Goal: Task Accomplishment & Management: Use online tool/utility

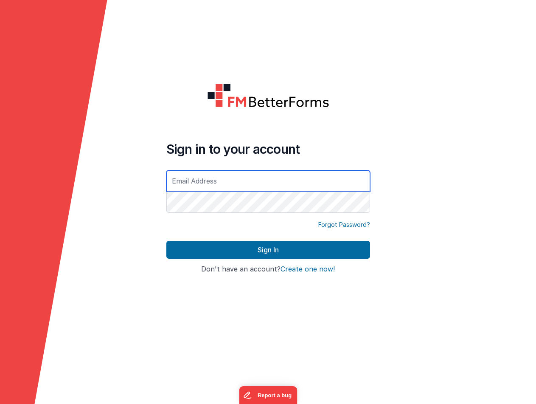
type input "[EMAIL_ADDRESS][DOMAIN_NAME]"
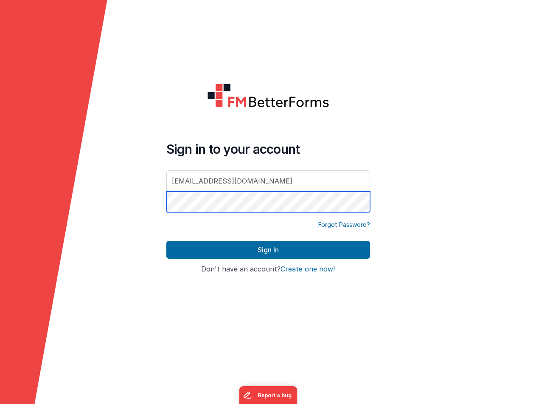
click at [268, 250] on button "Sign In" at bounding box center [268, 250] width 204 height 18
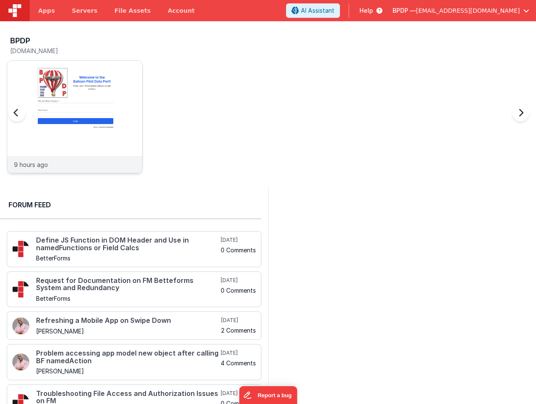
click at [76, 108] on img at bounding box center [74, 128] width 135 height 135
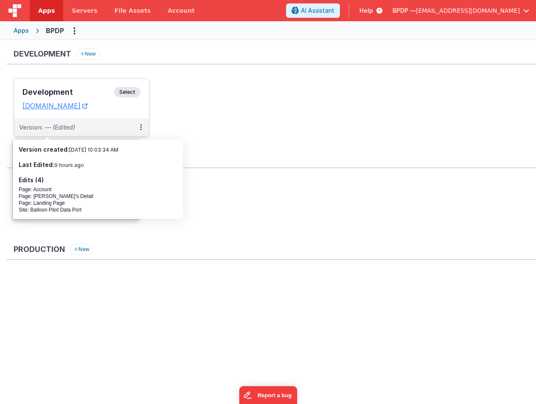
click at [124, 93] on span "Select" at bounding box center [127, 92] width 26 height 10
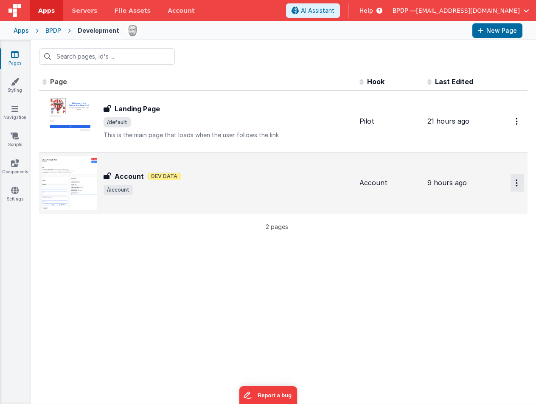
click at [515, 130] on button "Options" at bounding box center [518, 121] width 14 height 17
click at [462, 233] on icon at bounding box center [461, 233] width 12 height 6
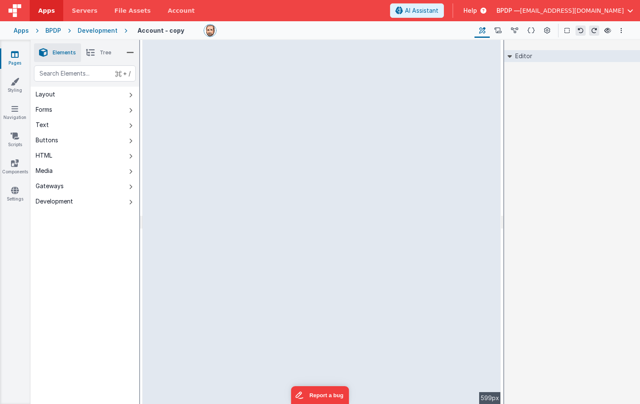
click at [17, 54] on icon at bounding box center [15, 54] width 8 height 8
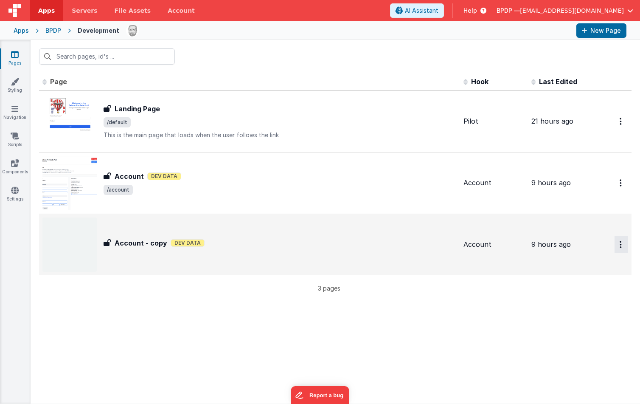
click at [536, 130] on button "Options" at bounding box center [622, 121] width 14 height 17
click at [123, 242] on button at bounding box center [320, 202] width 640 height 404
click at [66, 242] on img at bounding box center [69, 244] width 54 height 54
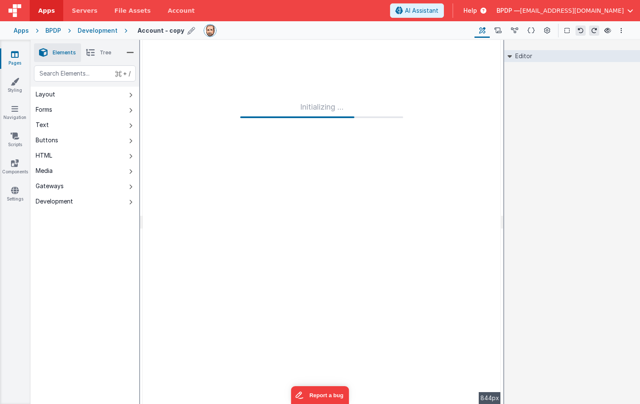
click at [189, 33] on icon at bounding box center [192, 31] width 8 height 12
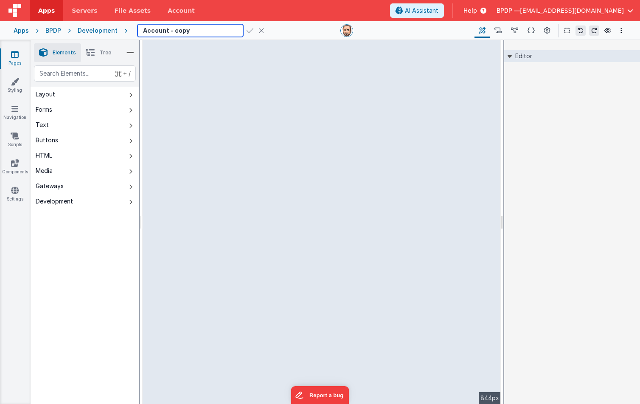
drag, startPoint x: 188, startPoint y: 32, endPoint x: 170, endPoint y: 29, distance: 18.1
click at [170, 29] on input "Account - copy" at bounding box center [191, 30] width 106 height 13
type input "Account - one Column"
click at [248, 29] on icon at bounding box center [250, 31] width 7 height 12
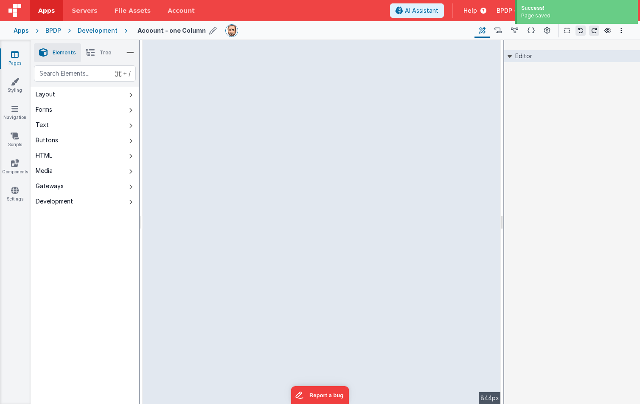
click at [11, 53] on icon at bounding box center [15, 54] width 8 height 8
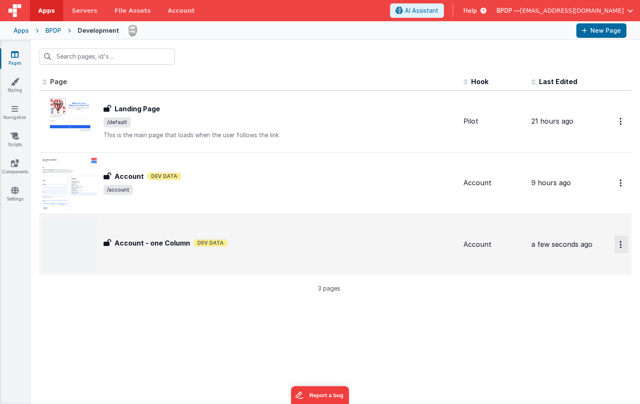
click at [536, 130] on button "Options" at bounding box center [622, 121] width 14 height 17
click at [536, 292] on link "Duplicate" at bounding box center [591, 295] width 75 height 16
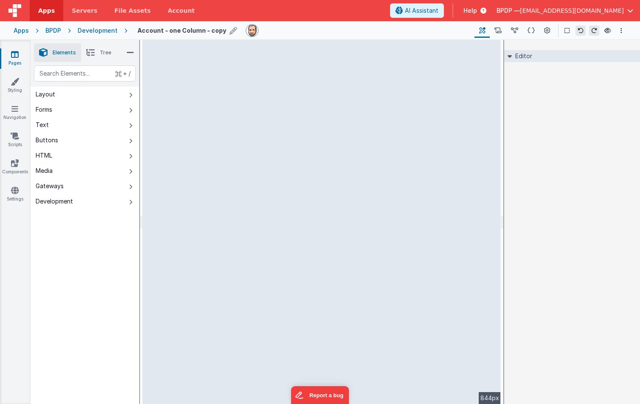
click at [230, 31] on icon at bounding box center [234, 31] width 8 height 12
drag, startPoint x: 169, startPoint y: 31, endPoint x: 228, endPoint y: 31, distance: 58.2
click at [228, 31] on input "Account - one Column - copy" at bounding box center [191, 30] width 106 height 13
type input "Account - 2 column arrange1"
click at [14, 54] on icon at bounding box center [15, 54] width 8 height 8
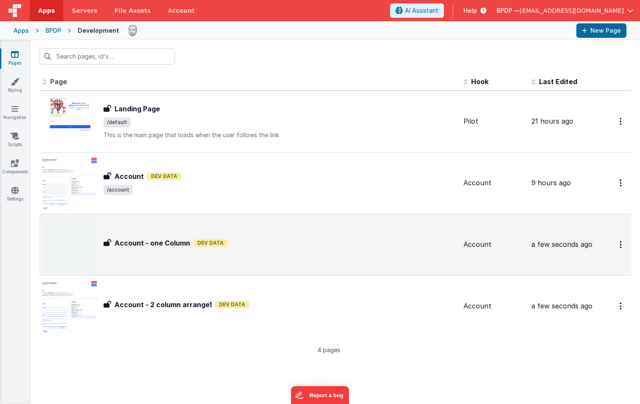
click at [146, 244] on h3 "Account - one Column" at bounding box center [153, 243] width 76 height 10
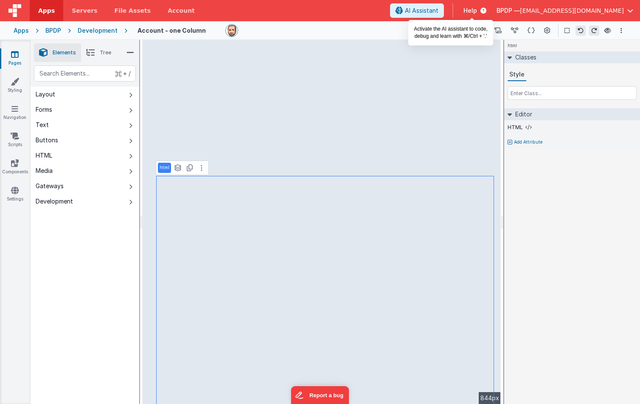
click at [439, 10] on span "AI Assistant" at bounding box center [422, 10] width 34 height 8
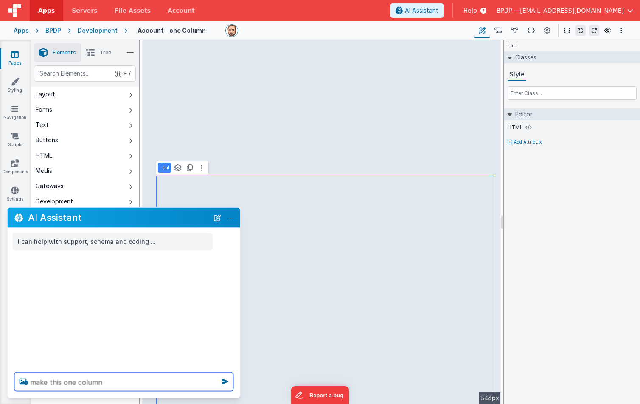
type textarea "make this one column"
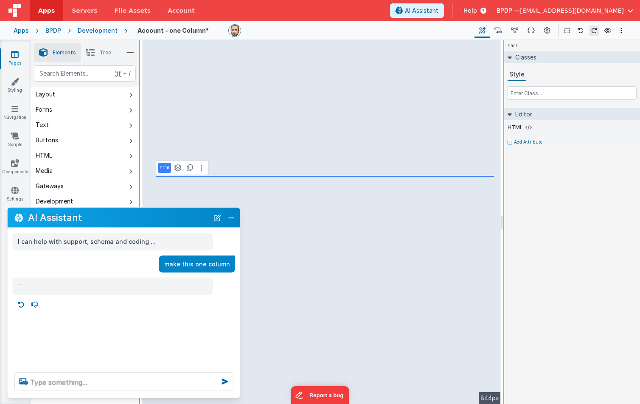
click at [13, 55] on icon at bounding box center [15, 54] width 8 height 8
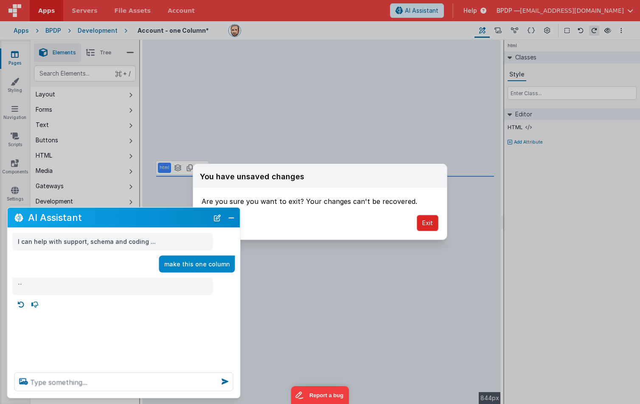
click at [422, 221] on button "Exit" at bounding box center [428, 223] width 22 height 16
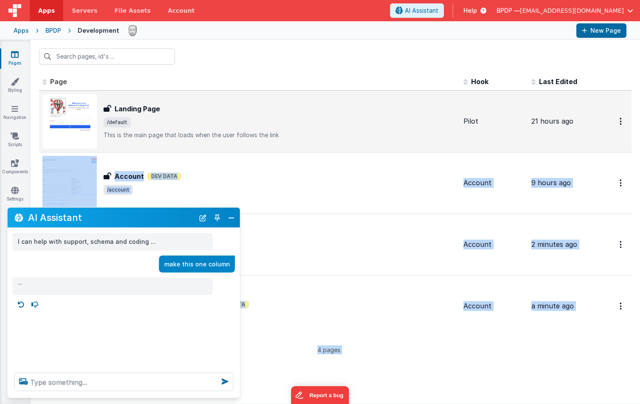
drag, startPoint x: 132, startPoint y: 217, endPoint x: 607, endPoint y: 132, distance: 481.8
click at [536, 132] on section "Pages Styling Navigation Scripts Components Settings Id Page Description Hook L…" at bounding box center [320, 221] width 640 height 363
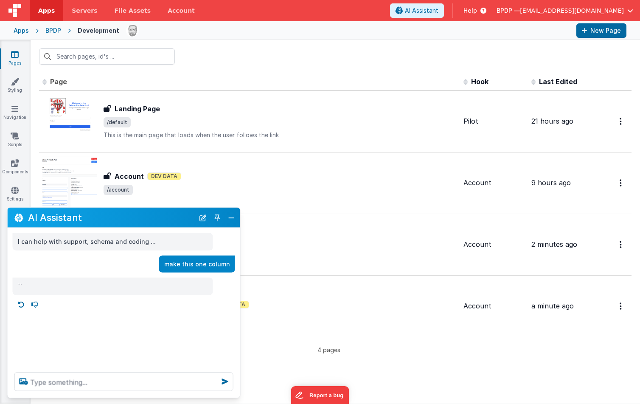
click at [118, 248] on div "I can help with support, schema and coding ... make this one column ``" at bounding box center [124, 297] width 233 height 138
drag, startPoint x: 98, startPoint y: 216, endPoint x: 110, endPoint y: 237, distance: 24.9
click at [110, 237] on div "AI Assistant I can help with support, schema and coding ... make this one colum…" at bounding box center [124, 302] width 234 height 191
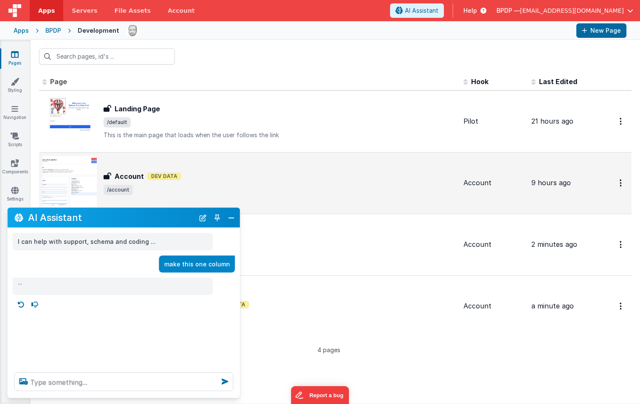
click at [290, 193] on span "/account" at bounding box center [280, 190] width 353 height 10
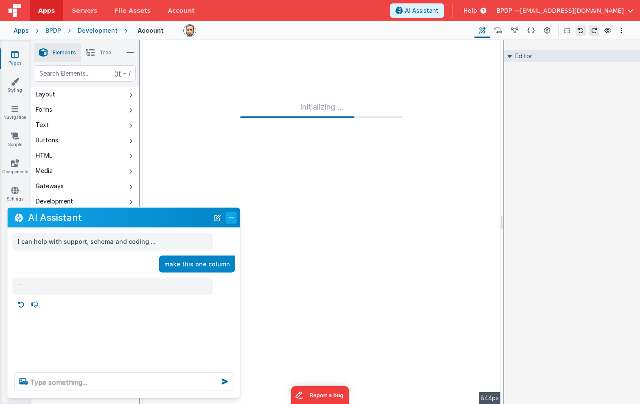
click at [231, 217] on button "Close" at bounding box center [231, 217] width 11 height 12
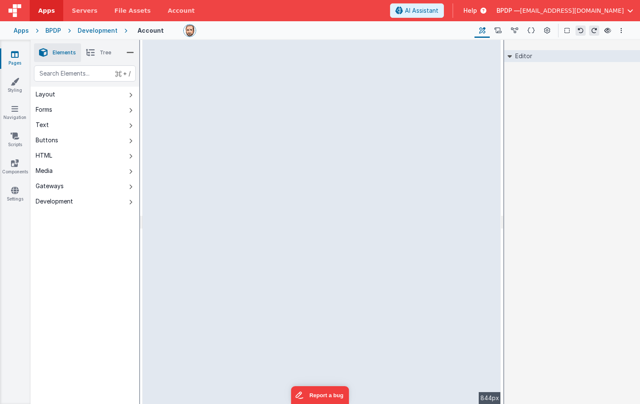
click at [13, 59] on link "Pages" at bounding box center [15, 58] width 31 height 17
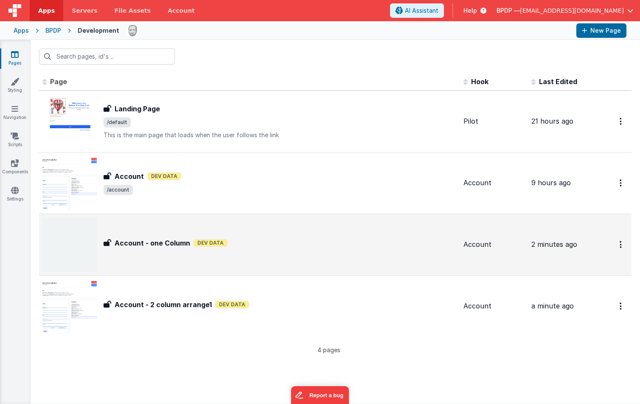
click at [142, 242] on h3 "Account - one Column" at bounding box center [153, 243] width 76 height 10
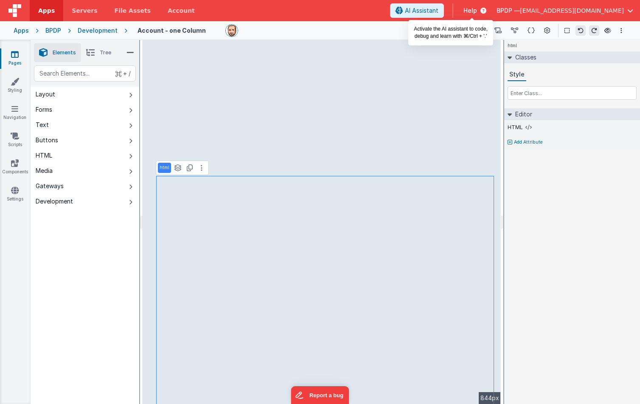
click at [439, 8] on span "AI Assistant" at bounding box center [422, 10] width 34 height 8
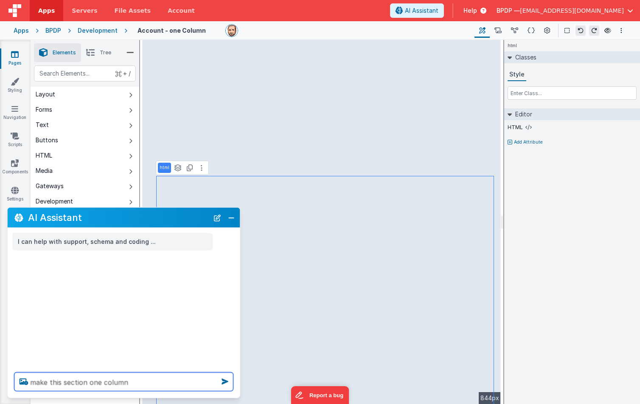
type textarea "make this section one column"
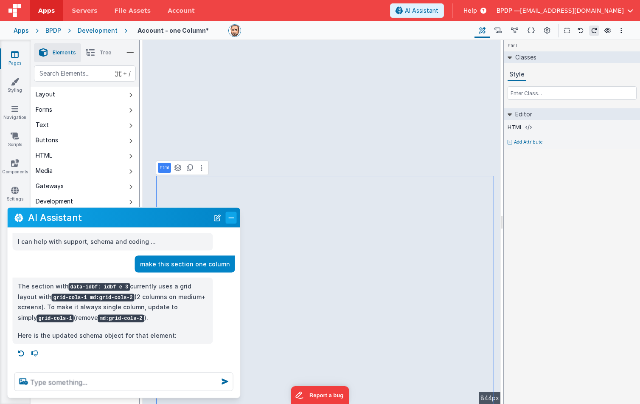
click at [231, 217] on button "Close" at bounding box center [231, 217] width 11 height 12
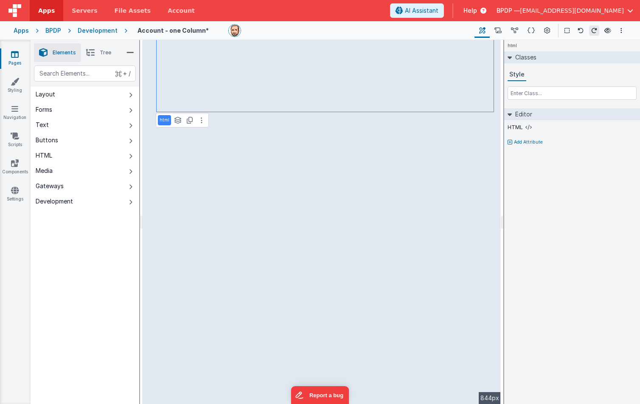
select select
select select "required"
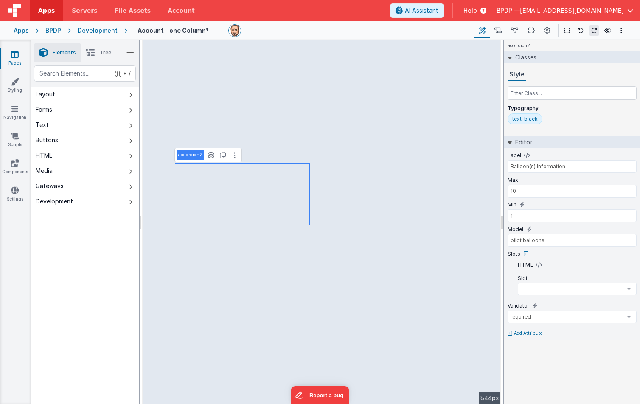
select select
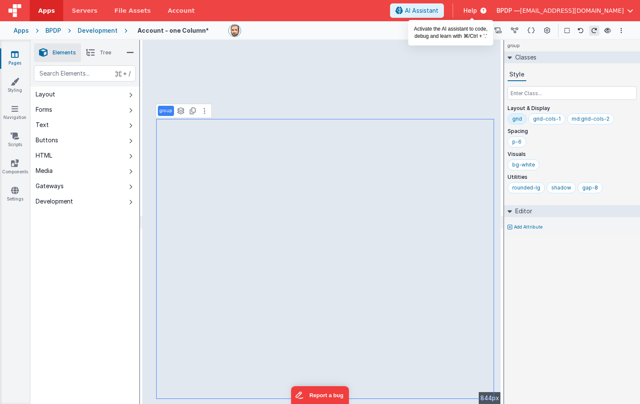
click at [439, 10] on span "AI Assistant" at bounding box center [422, 10] width 34 height 8
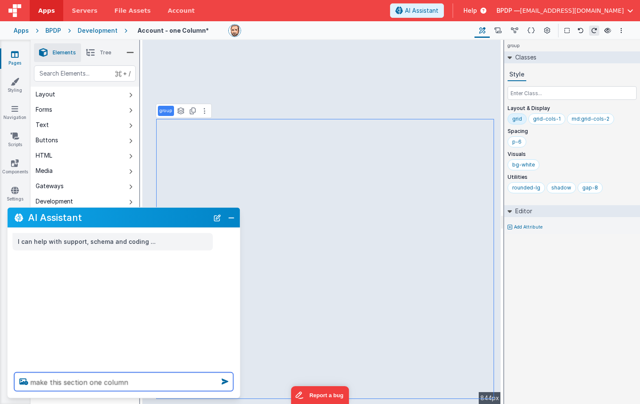
type textarea "make this section one column"
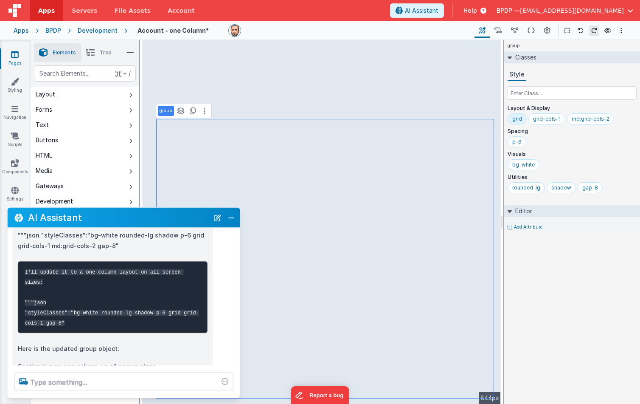
scroll to position [124, 0]
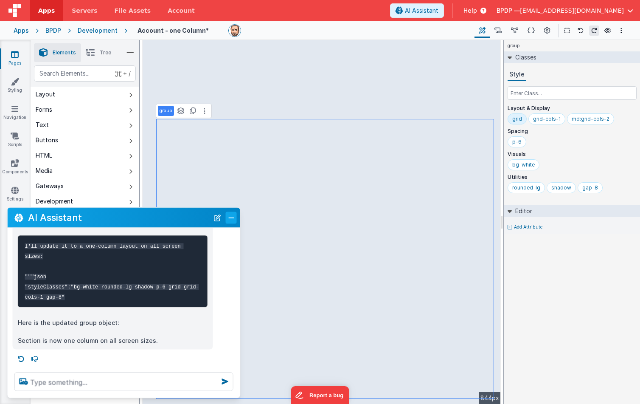
click at [228, 219] on button "Close" at bounding box center [231, 217] width 11 height 12
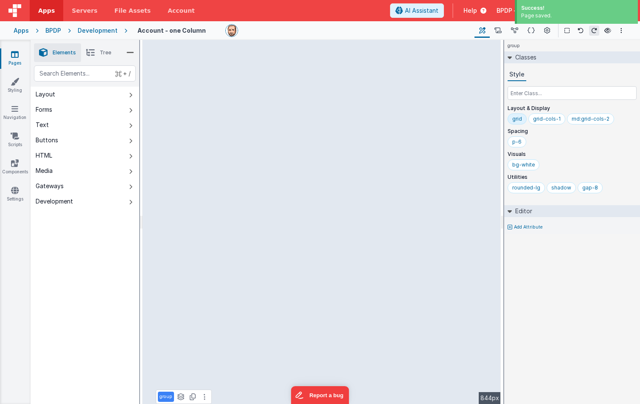
click at [14, 54] on icon at bounding box center [15, 54] width 8 height 8
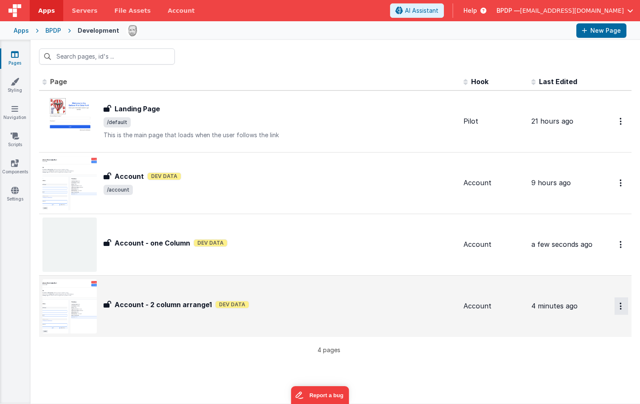
click at [536, 125] on icon "Options" at bounding box center [621, 121] width 2 height 7
click at [536, 371] on link "Delete" at bounding box center [591, 372] width 75 height 15
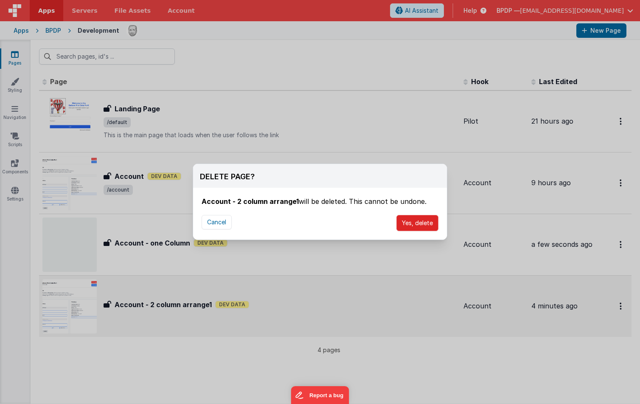
click at [413, 222] on button "Yes, delete" at bounding box center [418, 223] width 42 height 16
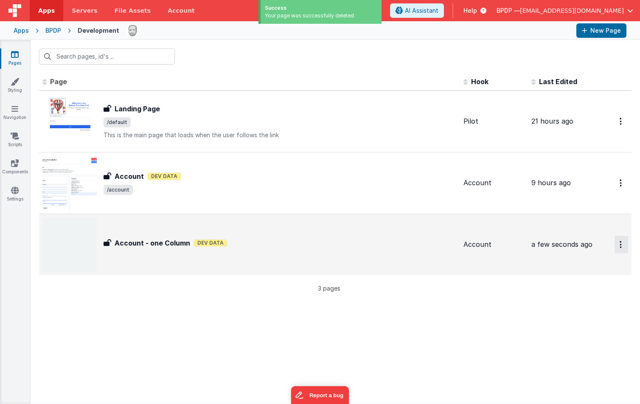
click at [536, 130] on button "Options" at bounding box center [622, 121] width 14 height 17
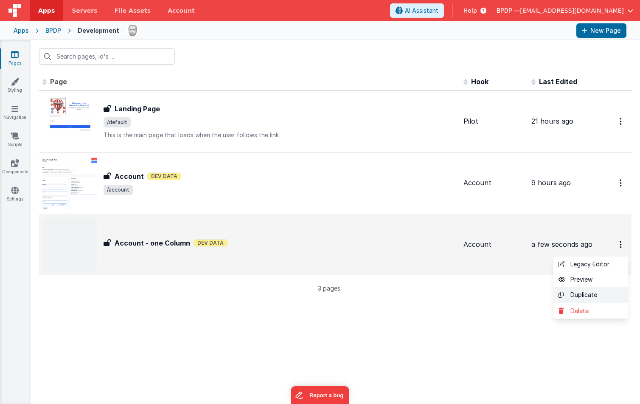
click at [536, 293] on link "Duplicate" at bounding box center [591, 295] width 75 height 16
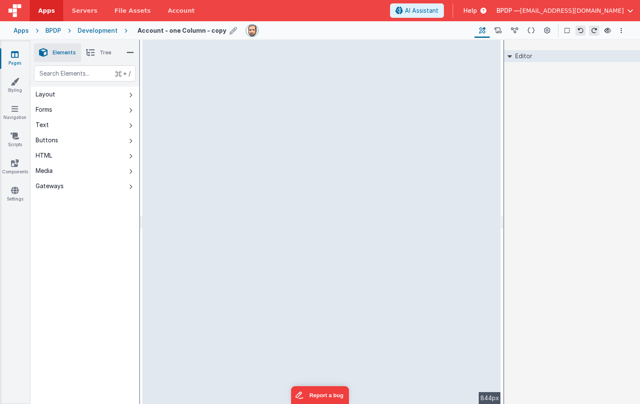
click at [211, 31] on h4 "Account - one Column - copy" at bounding box center [182, 30] width 89 height 6
drag, startPoint x: 171, startPoint y: 30, endPoint x: 231, endPoint y: 31, distance: 59.5
click at [231, 31] on input "Account - one Column - copy" at bounding box center [191, 30] width 106 height 13
type input "Account - 2 column"
click at [247, 33] on icon at bounding box center [250, 31] width 7 height 12
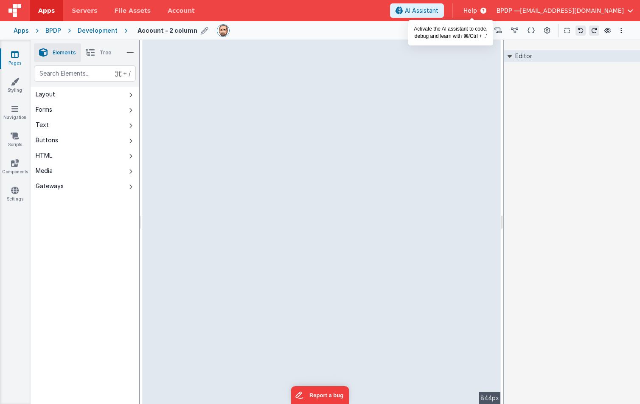
click at [439, 9] on span "AI Assistant" at bounding box center [422, 10] width 34 height 8
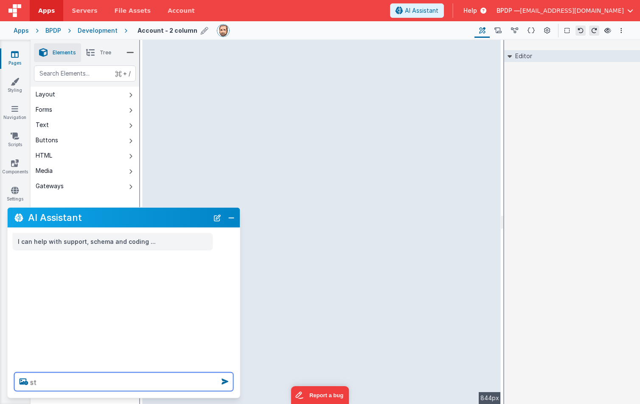
type textarea "s"
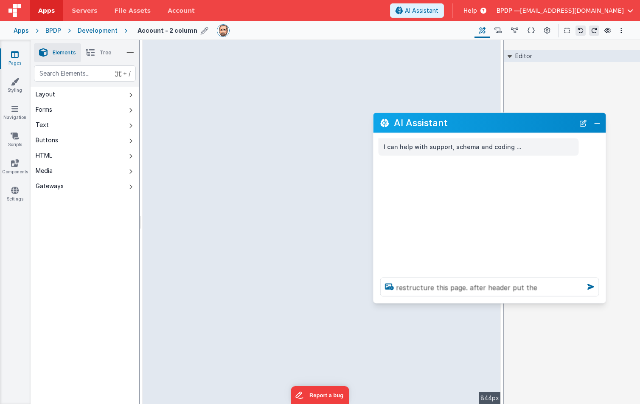
drag, startPoint x: 90, startPoint y: 216, endPoint x: 456, endPoint y: 121, distance: 378.4
click at [456, 121] on h2 "AI Assistant" at bounding box center [484, 123] width 181 height 10
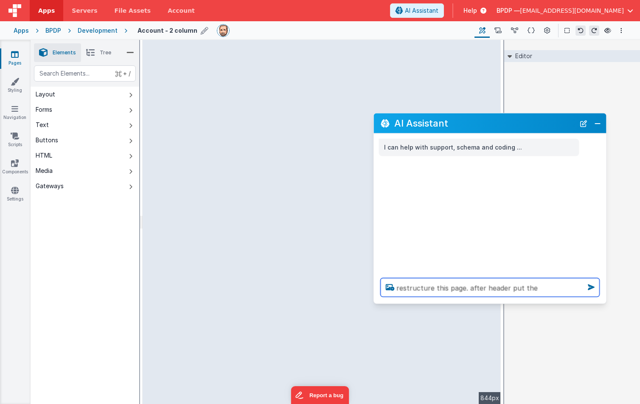
click at [536, 291] on textarea "restructure this page. after header put the" at bounding box center [490, 287] width 219 height 19
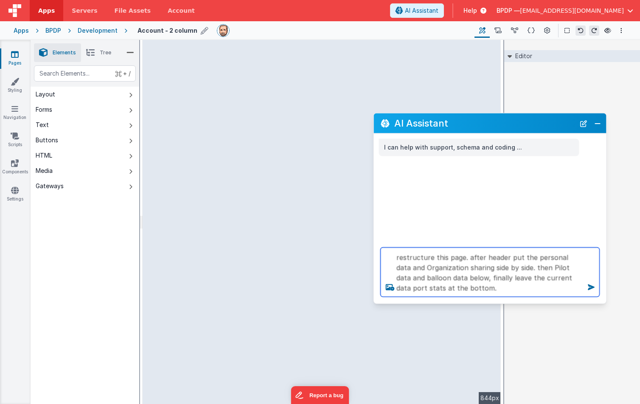
type textarea "restructure this page. after header put the personal data and Organization shar…"
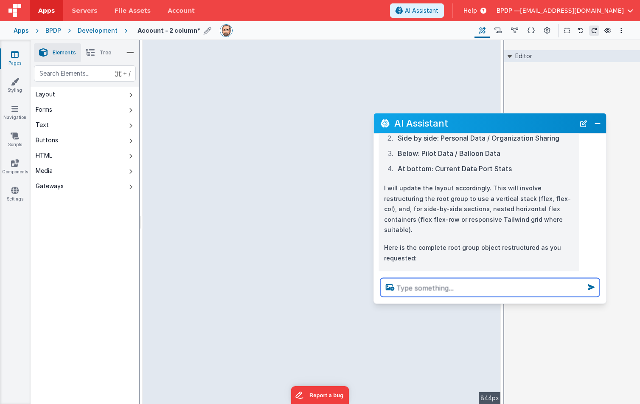
scroll to position [136, 0]
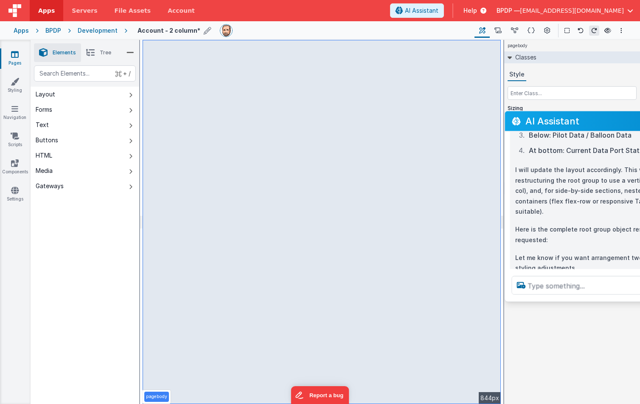
drag, startPoint x: 495, startPoint y: 122, endPoint x: 626, endPoint y: 118, distance: 131.3
click at [536, 118] on h2 "AI Assistant" at bounding box center [616, 121] width 181 height 10
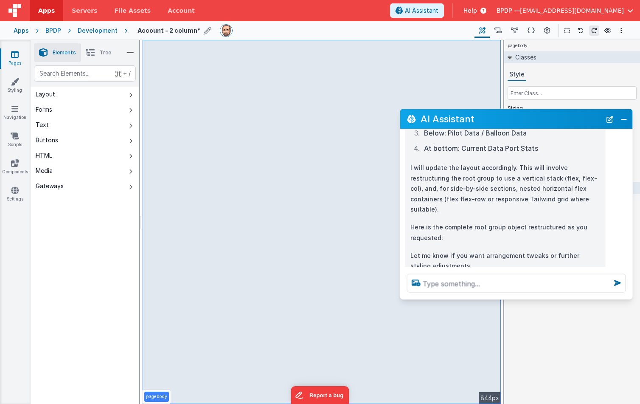
click at [105, 51] on span "Tree" at bounding box center [105, 52] width 11 height 7
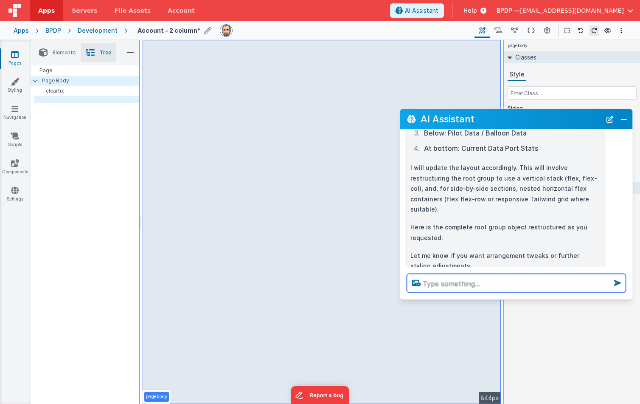
click at [446, 285] on textarea at bounding box center [516, 283] width 219 height 19
type textarea "it's not displaying"
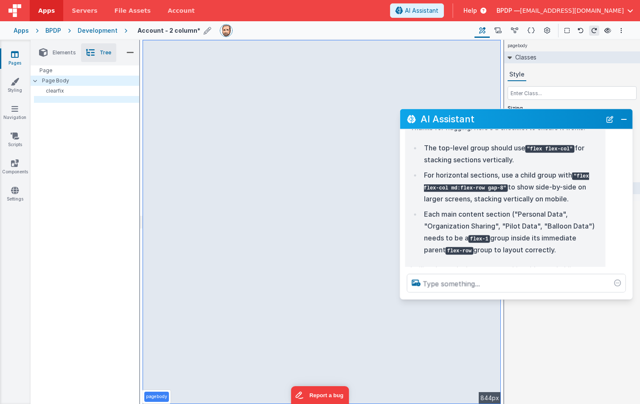
scroll to position [315, 0]
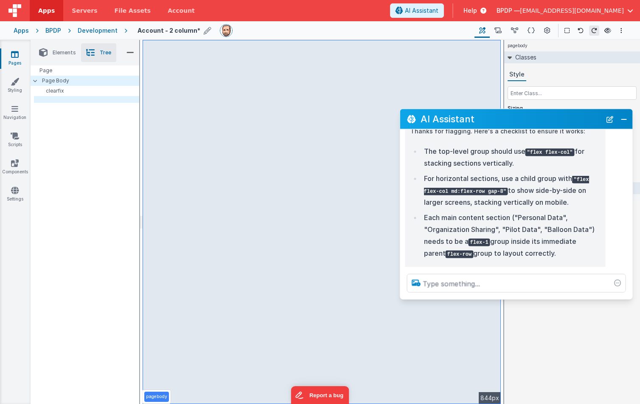
click at [421, 282] on icon at bounding box center [416, 283] width 15 height 14
click at [0, 0] on input "file" at bounding box center [0, 0] width 0 height 0
click at [13, 84] on icon at bounding box center [15, 81] width 8 height 8
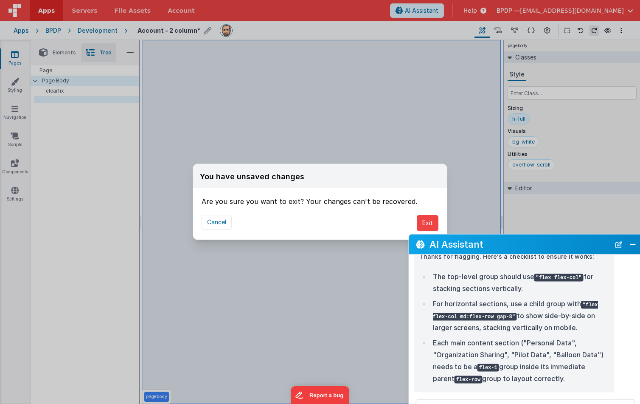
drag, startPoint x: 497, startPoint y: 117, endPoint x: 506, endPoint y: 245, distance: 128.6
click at [506, 245] on h2 "AI Assistant" at bounding box center [520, 244] width 181 height 10
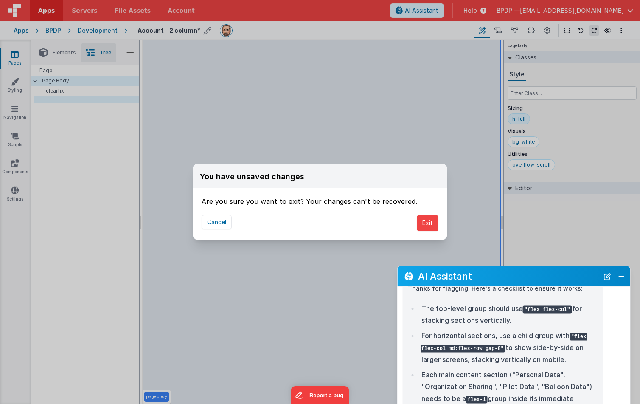
drag, startPoint x: 483, startPoint y: 219, endPoint x: 469, endPoint y: 264, distance: 47.5
click at [481, 271] on h2 "AI Assistant" at bounding box center [508, 276] width 181 height 10
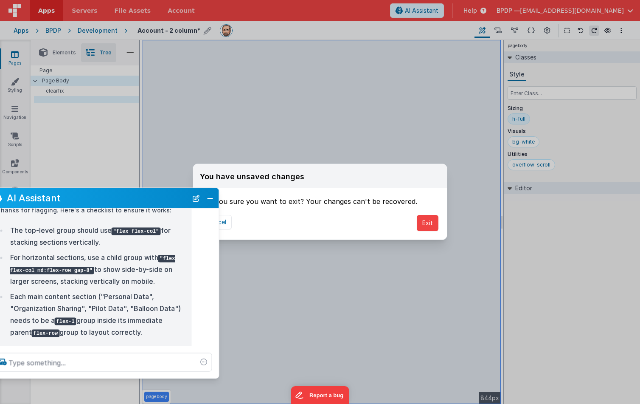
drag, startPoint x: 493, startPoint y: 223, endPoint x: 60, endPoint y: 201, distance: 432.8
click at [62, 201] on div "AI Assistant" at bounding box center [102, 198] width 233 height 20
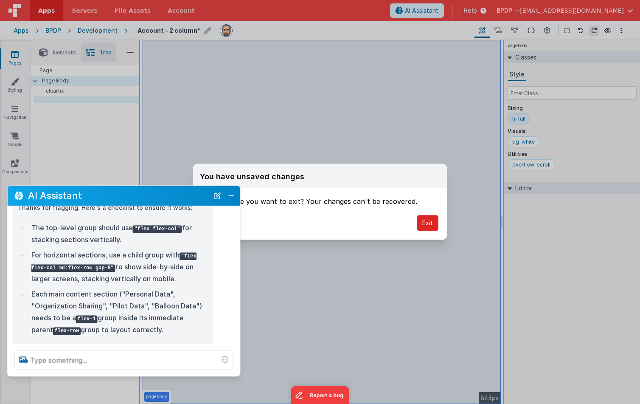
click at [430, 223] on button "Exit" at bounding box center [428, 223] width 22 height 16
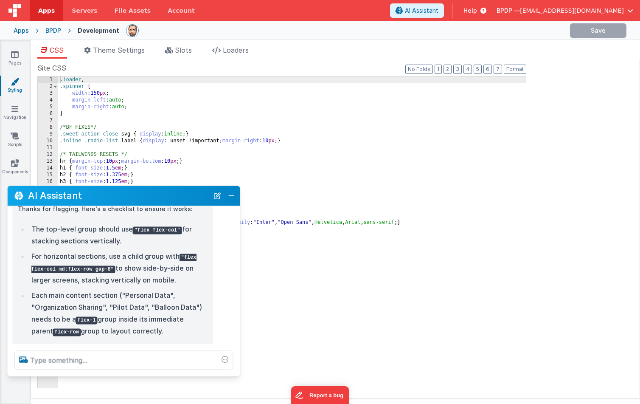
scroll to position [315, 0]
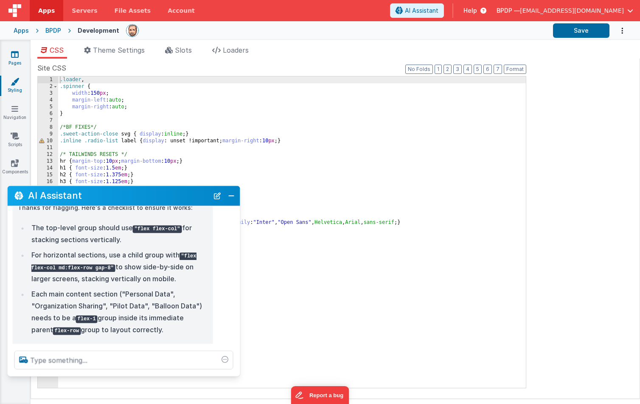
click at [11, 55] on icon at bounding box center [15, 54] width 8 height 8
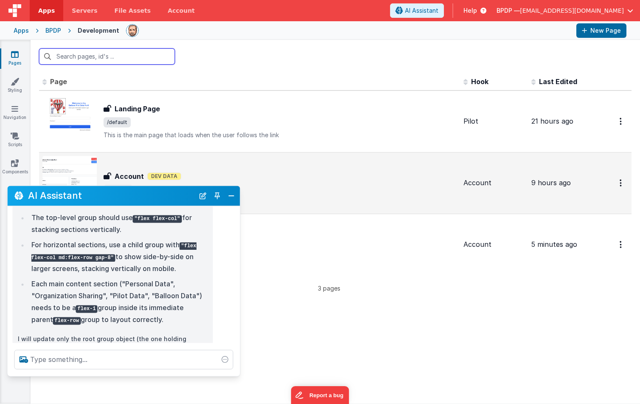
scroll to position [315, 0]
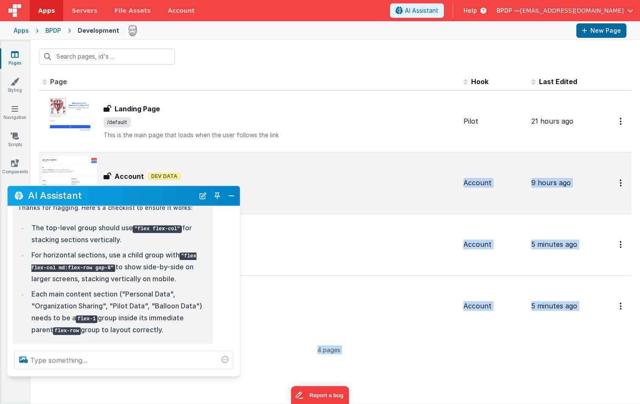
drag, startPoint x: 249, startPoint y: 180, endPoint x: 512, endPoint y: 175, distance: 263.3
click at [514, 174] on section "Pages Styling Navigation Scripts Components Settings Id Page Description Hook L…" at bounding box center [320, 221] width 640 height 363
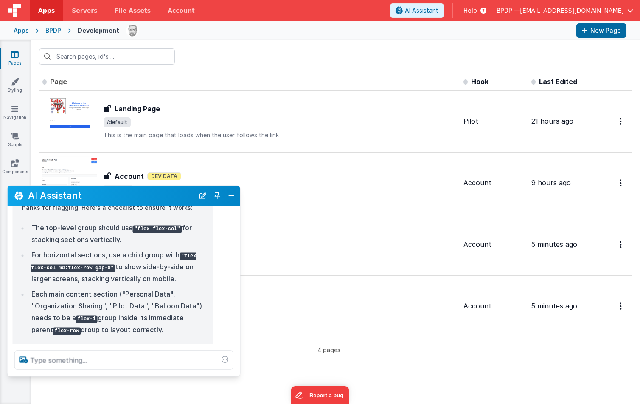
click at [118, 206] on div "AI Assistant" at bounding box center [124, 196] width 233 height 20
drag, startPoint x: 95, startPoint y: 193, endPoint x: 207, endPoint y: 199, distance: 112.2
click at [207, 199] on div "AI Assistant" at bounding box center [124, 196] width 233 height 20
drag, startPoint x: 58, startPoint y: 198, endPoint x: 93, endPoint y: 197, distance: 34.8
click at [93, 197] on h2 "AI Assistant" at bounding box center [111, 196] width 166 height 10
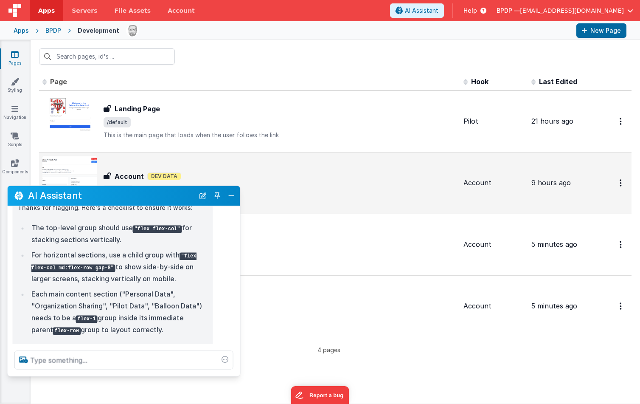
click at [320, 153] on td "Account Account Dev Data /account" at bounding box center [249, 183] width 421 height 62
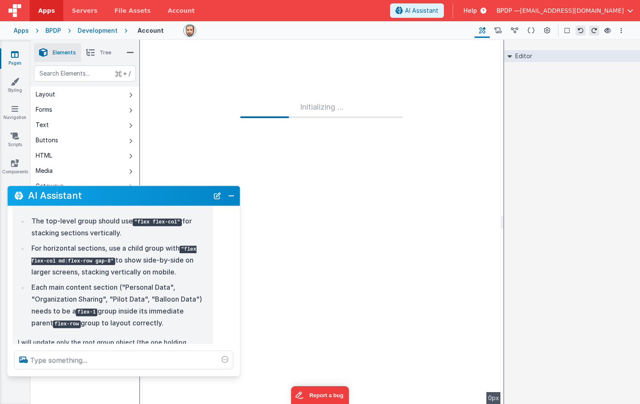
scroll to position [315, 0]
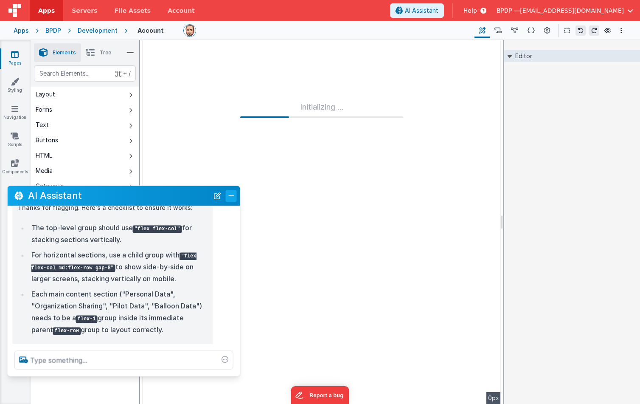
click at [232, 196] on button "Close" at bounding box center [231, 196] width 11 height 12
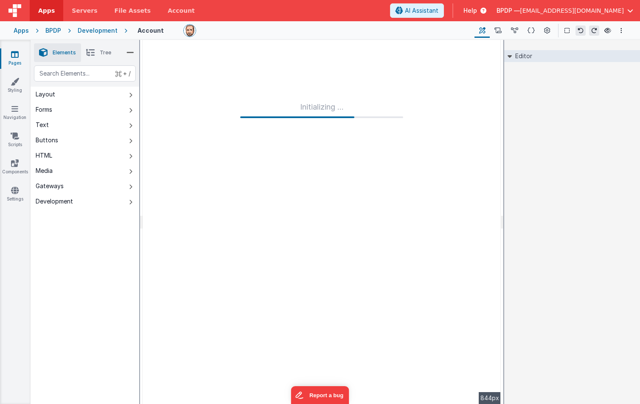
scroll to position [0, 0]
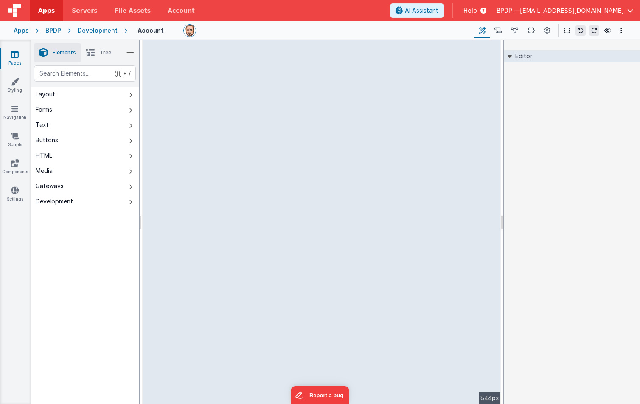
click at [16, 53] on icon at bounding box center [15, 54] width 8 height 8
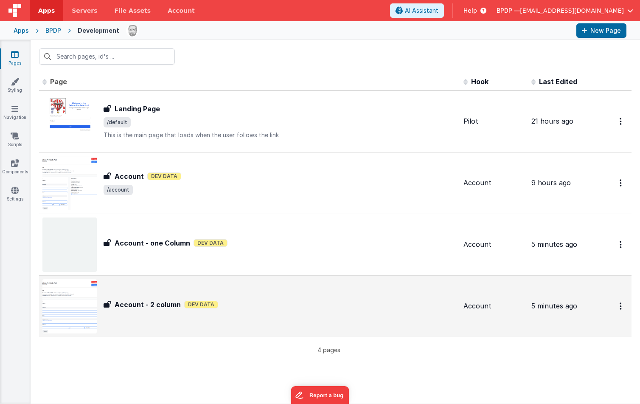
click at [148, 303] on h3 "Account - 2 column" at bounding box center [148, 304] width 66 height 10
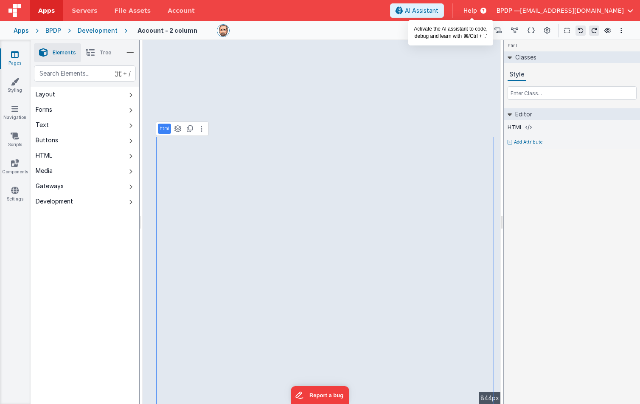
click at [439, 10] on span "AI Assistant" at bounding box center [422, 10] width 34 height 8
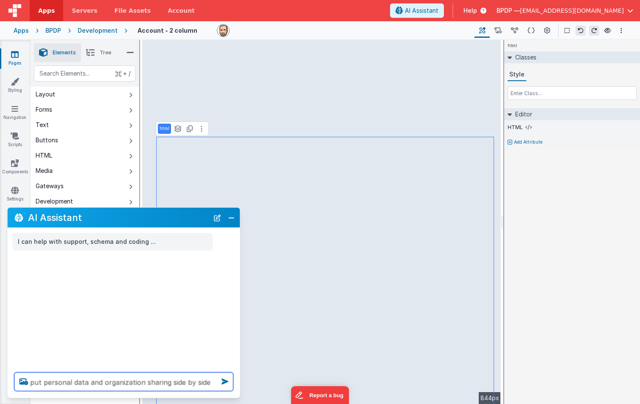
type textarea "put personal data and organization sharing side by side"
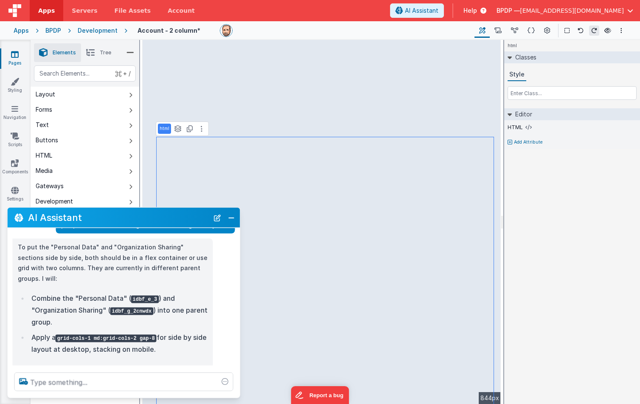
scroll to position [49, 0]
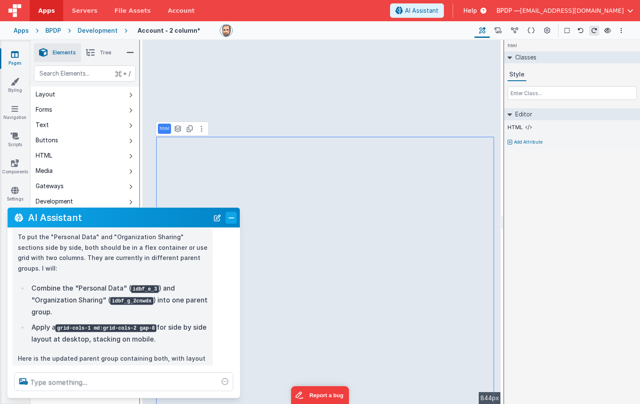
click at [233, 217] on button "Close" at bounding box center [231, 217] width 11 height 12
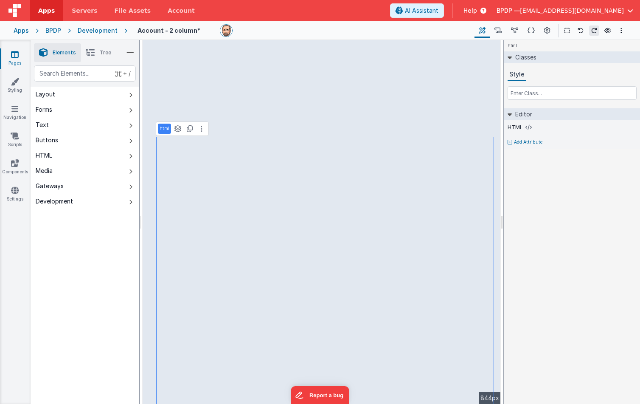
scroll to position [153, 0]
click at [16, 83] on icon at bounding box center [15, 81] width 8 height 8
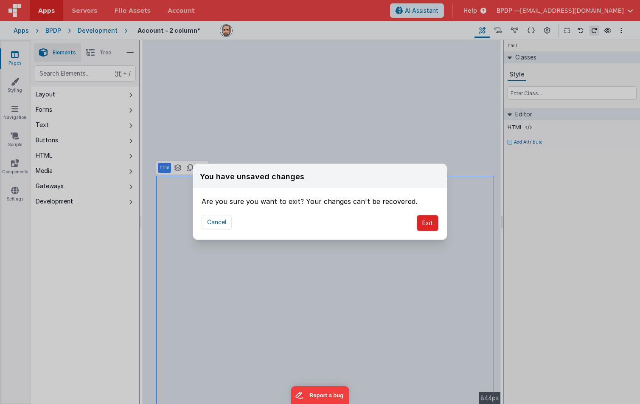
click at [428, 224] on button "Exit" at bounding box center [428, 223] width 22 height 16
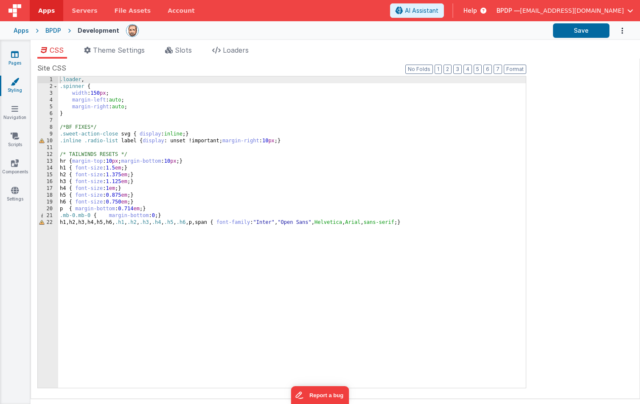
click at [14, 57] on icon at bounding box center [15, 54] width 8 height 8
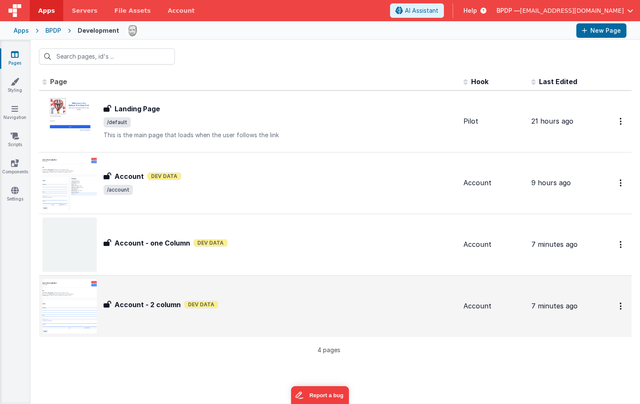
click at [166, 303] on h3 "Account - 2 column" at bounding box center [148, 304] width 66 height 10
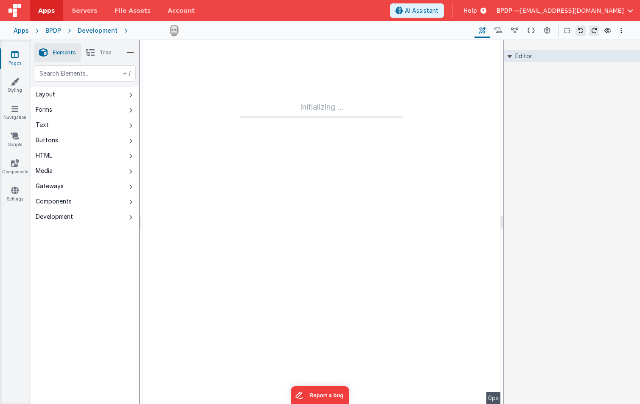
click at [166, 303] on div "Initializing ..." at bounding box center [322, 222] width 358 height 364
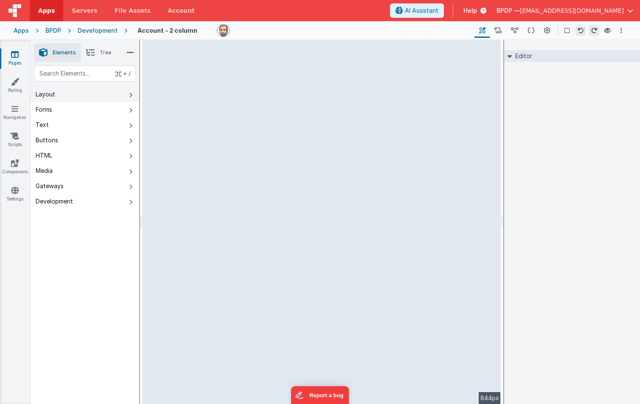
click at [62, 94] on button "Layout" at bounding box center [85, 94] width 109 height 15
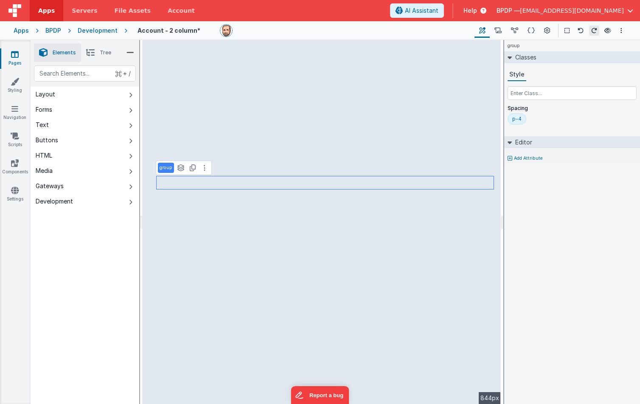
click at [104, 51] on span "Tree" at bounding box center [105, 52] width 11 height 7
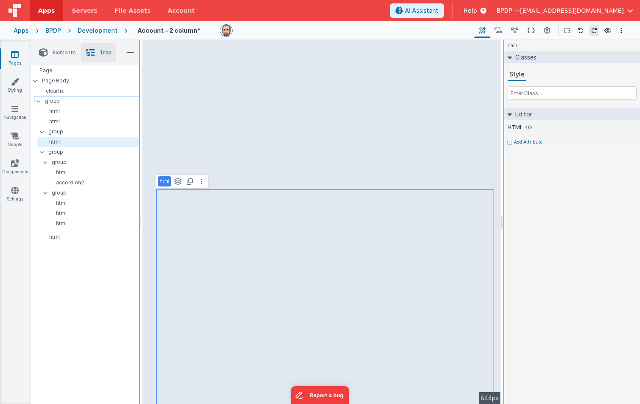
click at [54, 103] on p "group" at bounding box center [92, 100] width 94 height 9
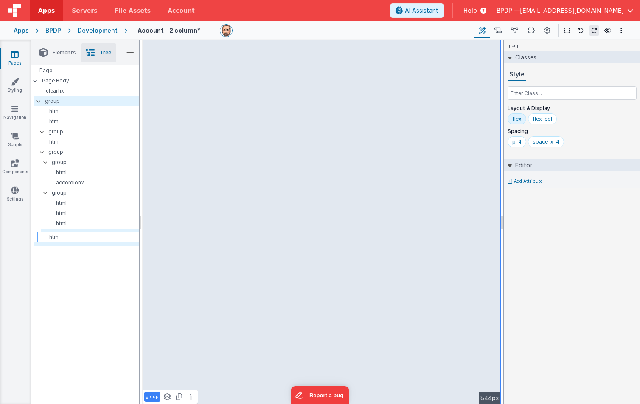
click at [54, 235] on p "html" at bounding box center [90, 237] width 98 height 7
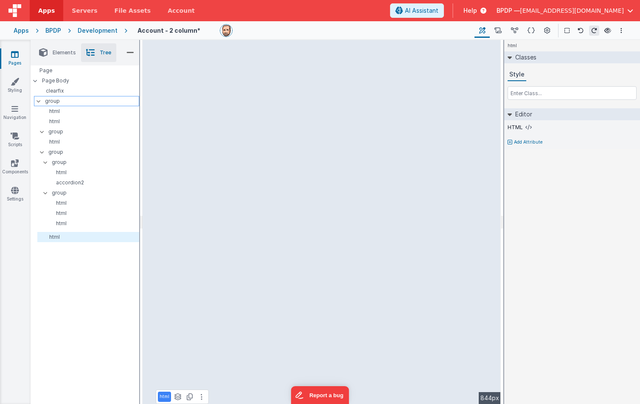
click at [52, 100] on p "group" at bounding box center [92, 100] width 94 height 9
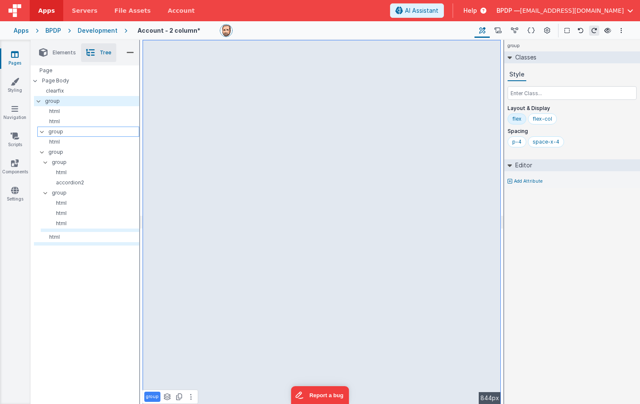
click at [54, 131] on p "group" at bounding box center [93, 131] width 90 height 9
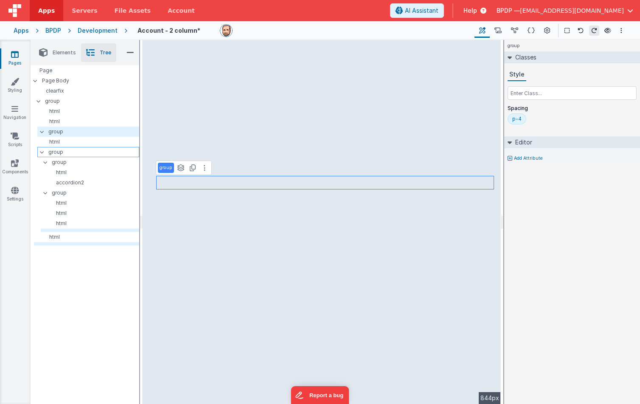
click at [57, 151] on p "group" at bounding box center [93, 151] width 90 height 9
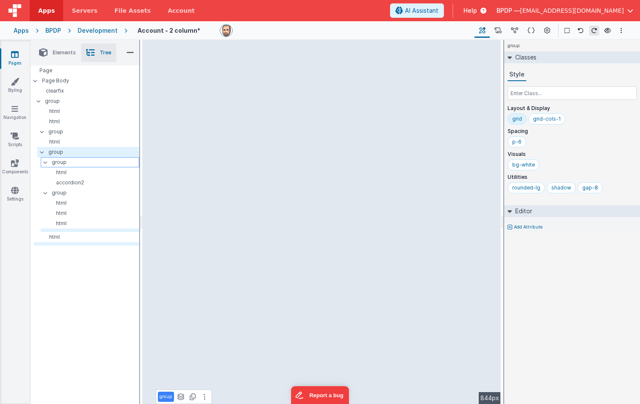
click at [55, 162] on p "group" at bounding box center [95, 162] width 87 height 9
click at [58, 173] on p "html" at bounding box center [93, 172] width 91 height 7
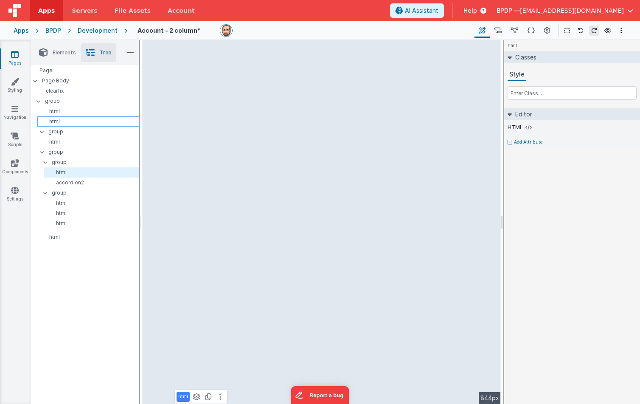
click at [59, 120] on p "html" at bounding box center [90, 121] width 98 height 7
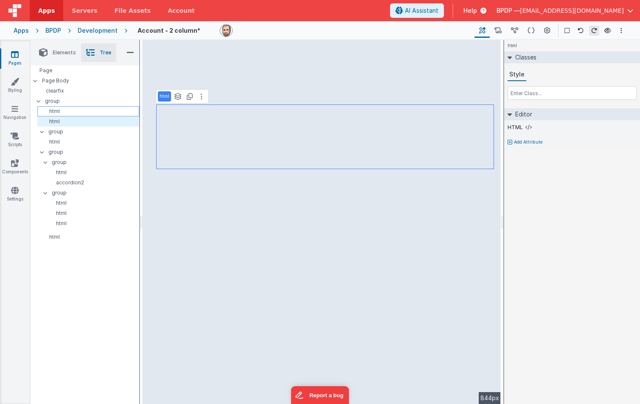
click at [56, 111] on p "html" at bounding box center [90, 111] width 98 height 7
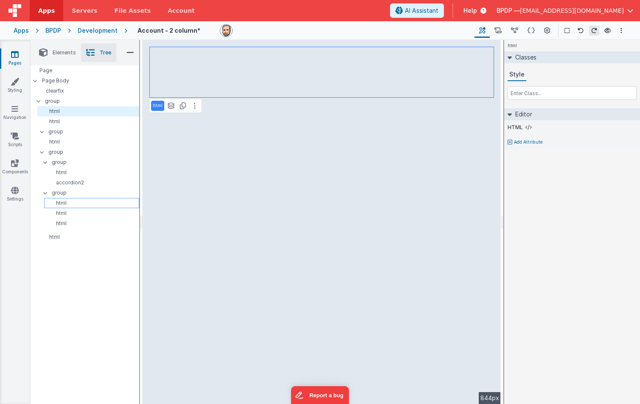
click at [56, 200] on p "html" at bounding box center [93, 203] width 91 height 7
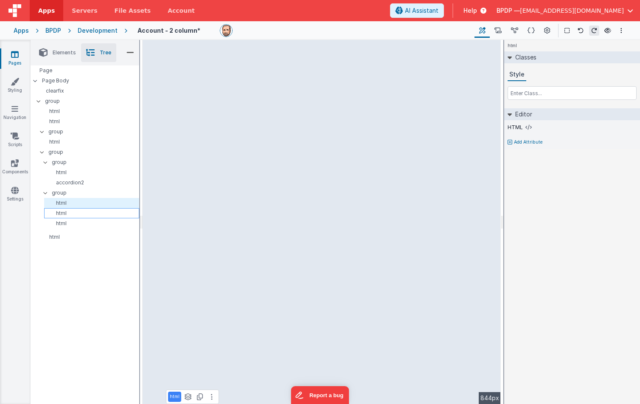
click at [56, 211] on p "html" at bounding box center [93, 213] width 91 height 7
click at [55, 222] on p "html" at bounding box center [93, 223] width 91 height 7
click at [53, 236] on p "html" at bounding box center [90, 237] width 98 height 7
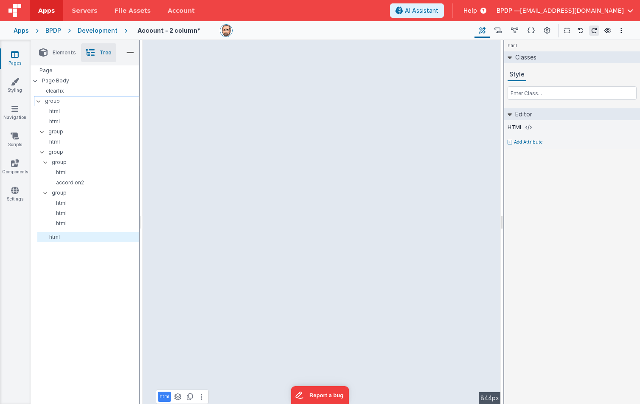
click at [57, 102] on p "group" at bounding box center [92, 100] width 94 height 9
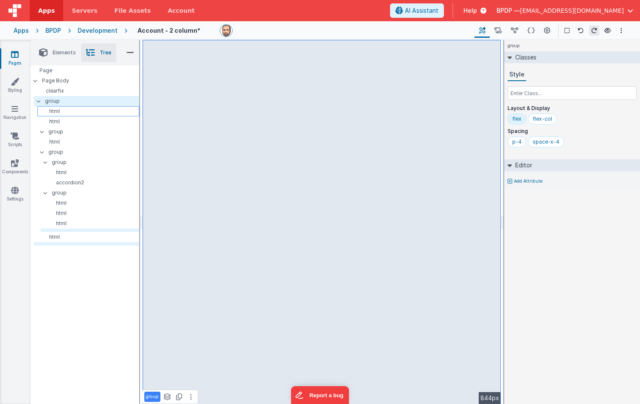
click at [58, 113] on p "html" at bounding box center [90, 111] width 98 height 7
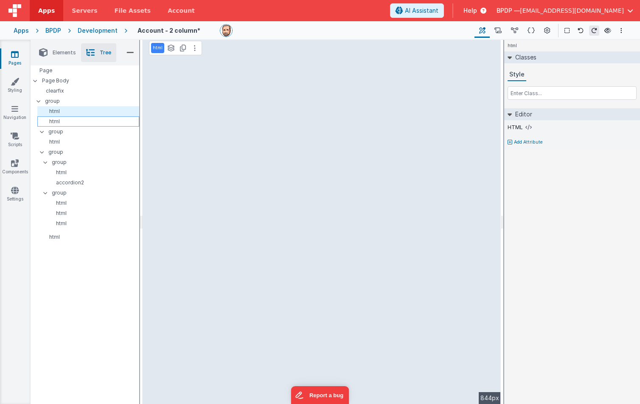
click at [55, 123] on p "html" at bounding box center [90, 121] width 98 height 7
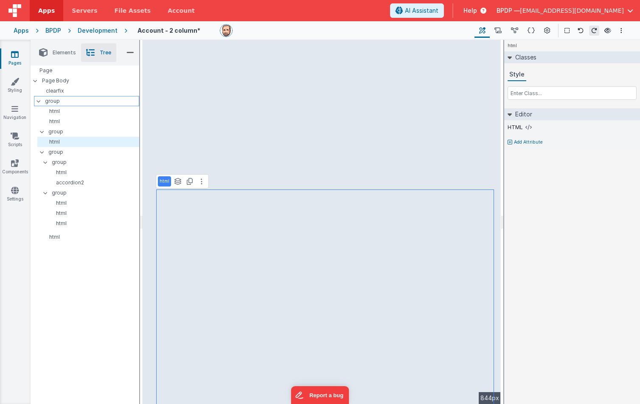
click at [53, 100] on p "group" at bounding box center [92, 100] width 94 height 9
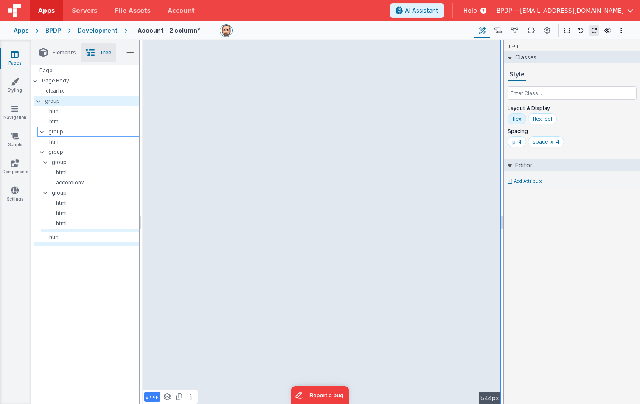
click at [56, 129] on p "group" at bounding box center [93, 131] width 90 height 9
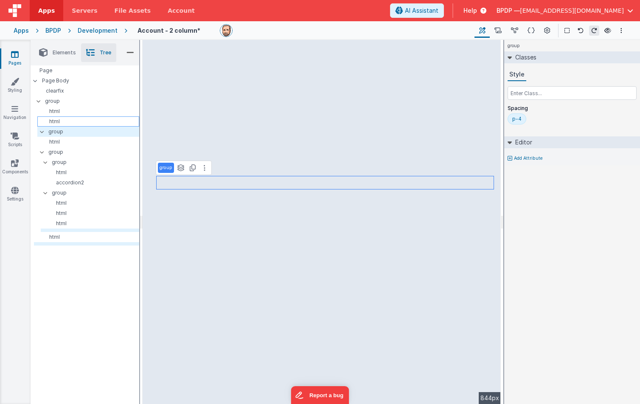
click at [55, 121] on p "html" at bounding box center [90, 121] width 98 height 7
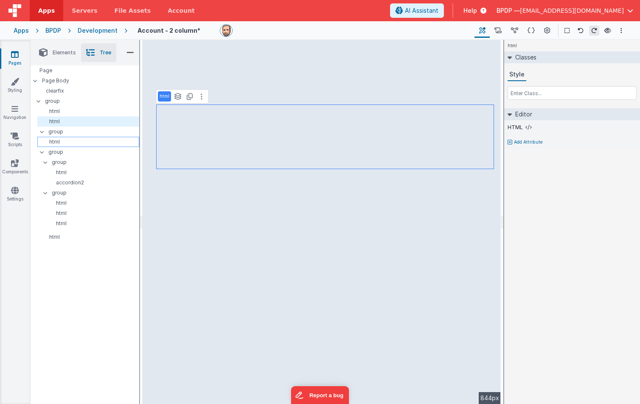
click at [56, 141] on p "html" at bounding box center [90, 141] width 98 height 7
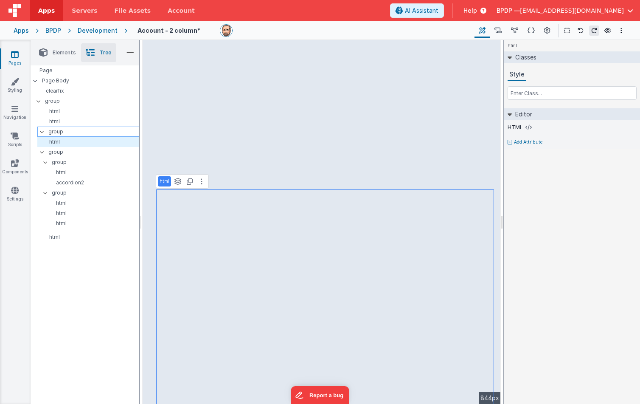
click at [56, 132] on p "group" at bounding box center [93, 131] width 90 height 9
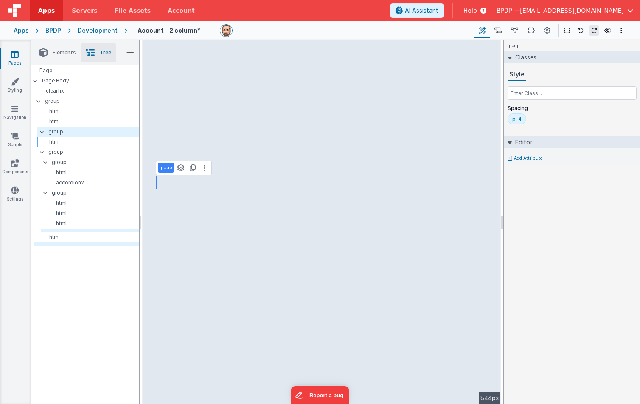
click at [52, 141] on p "html" at bounding box center [90, 141] width 98 height 7
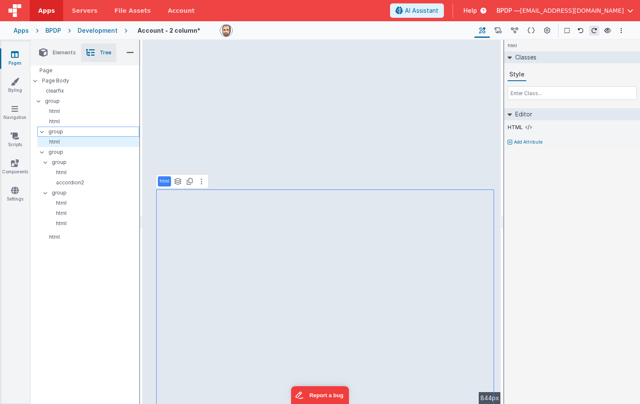
click at [53, 130] on p "group" at bounding box center [93, 131] width 90 height 9
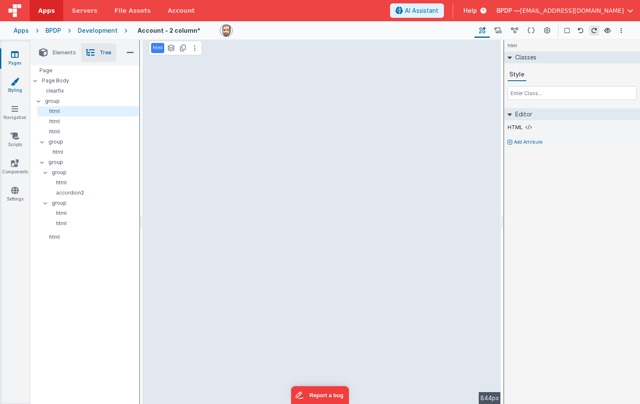
click at [14, 82] on icon at bounding box center [15, 81] width 8 height 8
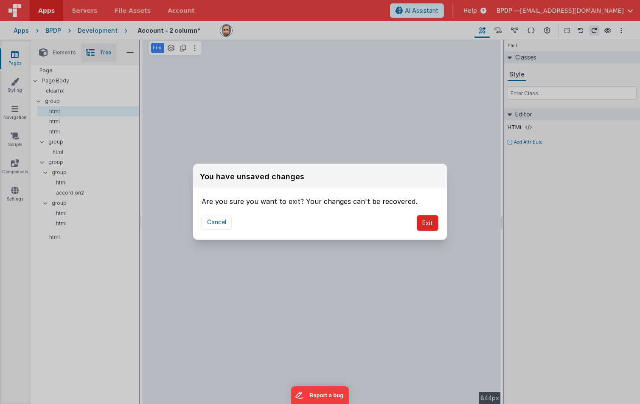
click at [431, 223] on button "Exit" at bounding box center [428, 223] width 22 height 16
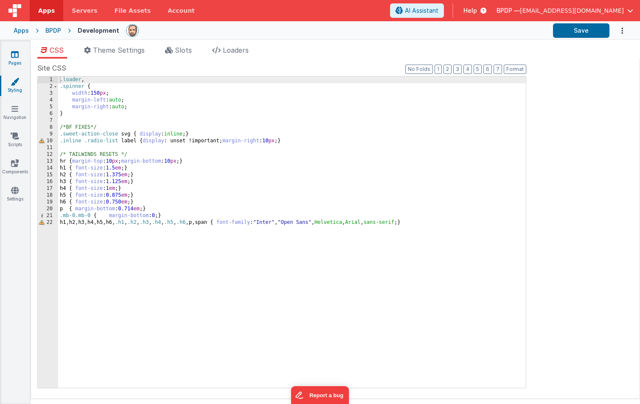
click at [17, 56] on icon at bounding box center [15, 54] width 8 height 8
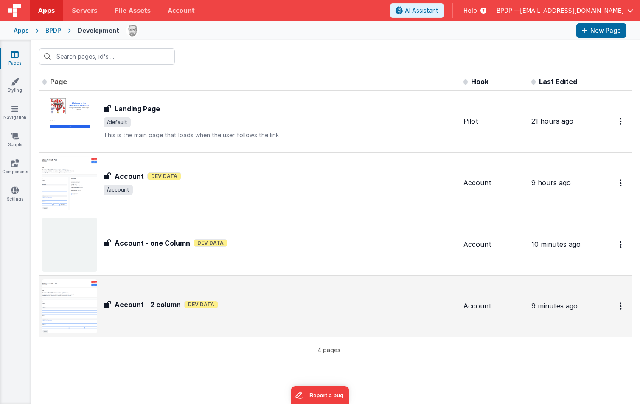
click at [162, 306] on h3 "Account - 2 column" at bounding box center [148, 304] width 66 height 10
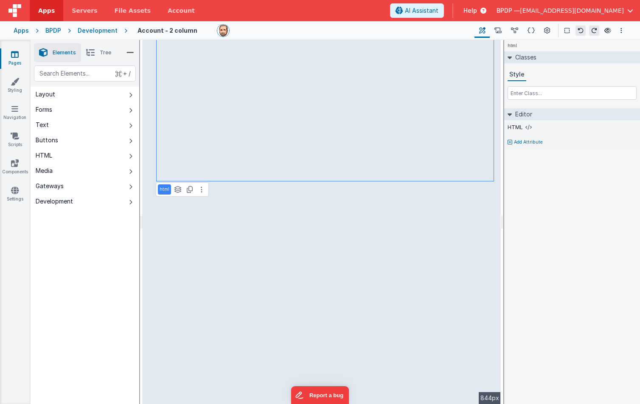
click at [103, 50] on span "Tree" at bounding box center [105, 52] width 11 height 7
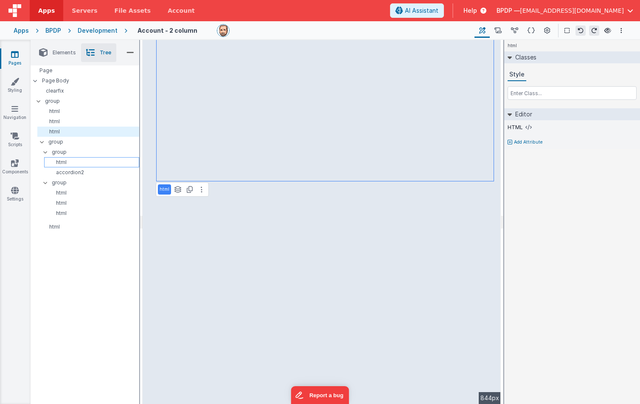
click at [64, 161] on p "html" at bounding box center [93, 162] width 91 height 7
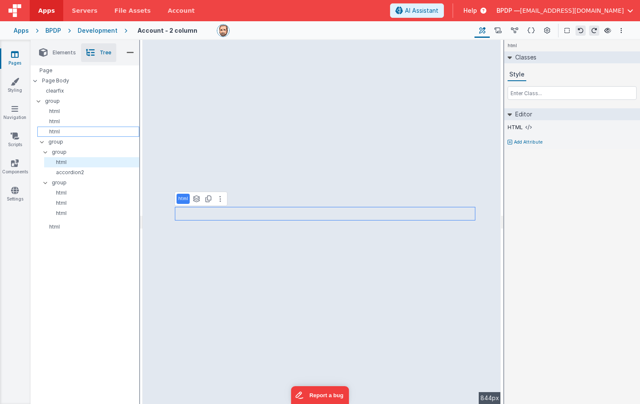
click at [57, 130] on p "html" at bounding box center [90, 131] width 98 height 7
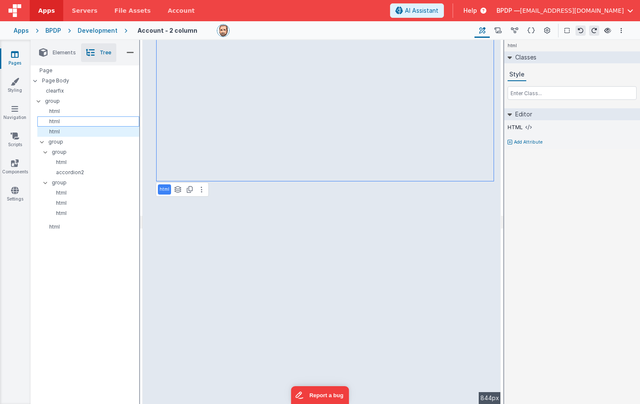
click at [57, 121] on p "html" at bounding box center [90, 121] width 98 height 7
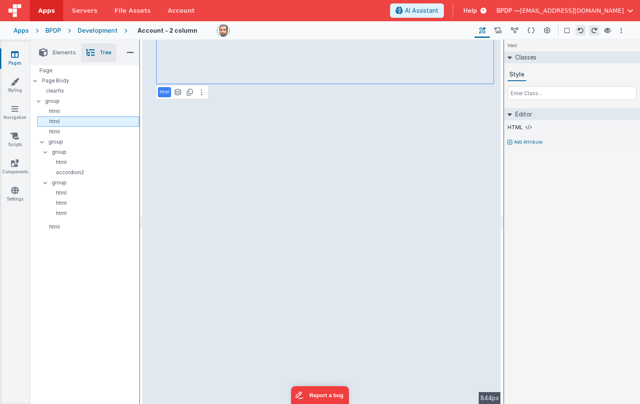
click at [53, 124] on p "html" at bounding box center [90, 121] width 98 height 7
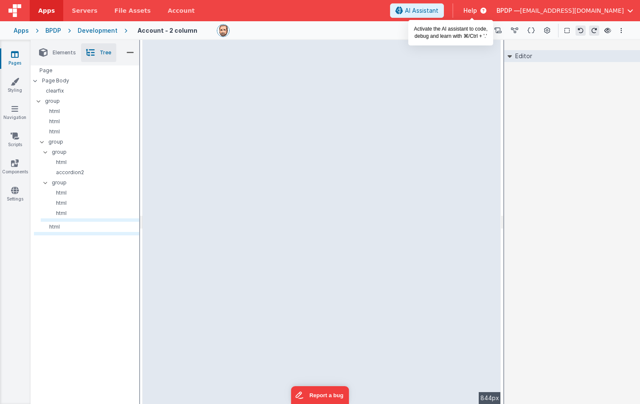
click at [439, 11] on span "AI Assistant" at bounding box center [422, 10] width 34 height 8
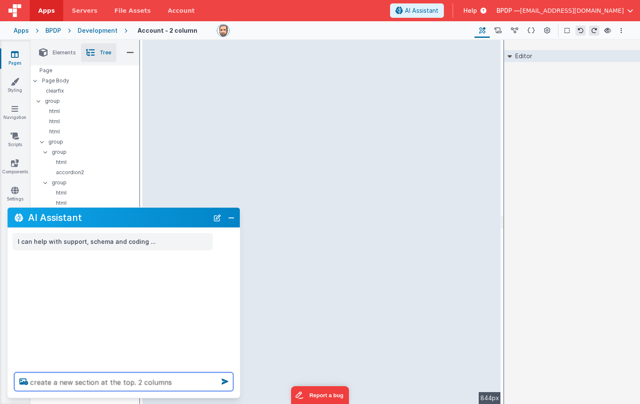
type textarea "create a new section at the top. 2 columns"
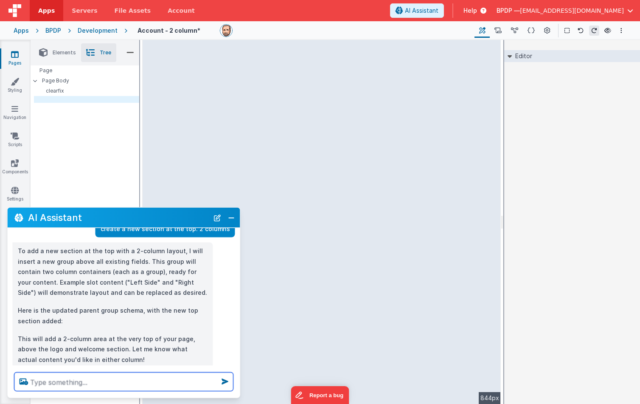
scroll to position [51, 0]
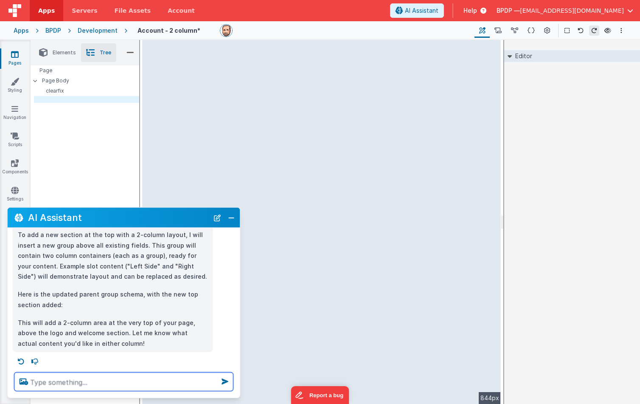
click at [41, 380] on textarea at bounding box center [123, 381] width 219 height 19
type textarea "put section below the logo and welcome"
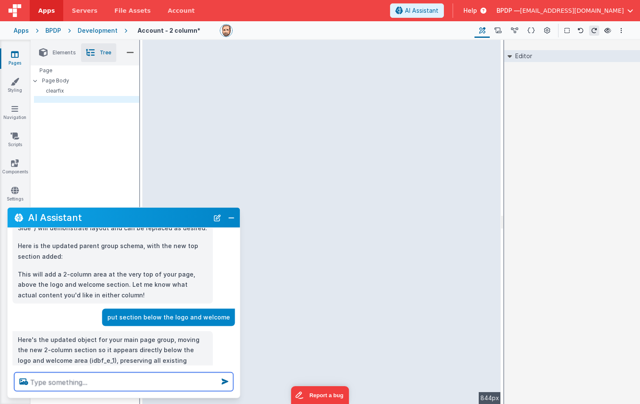
scroll to position [116, 0]
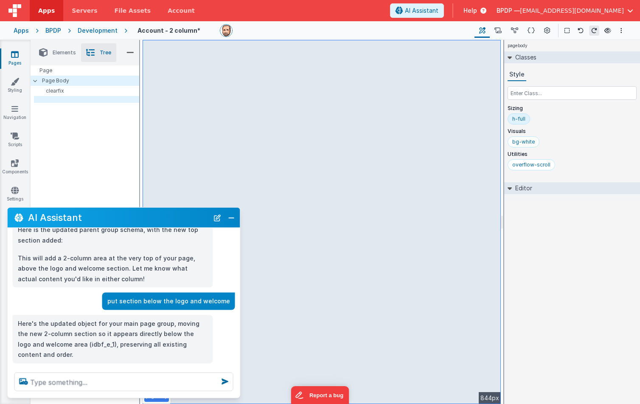
click at [42, 52] on icon at bounding box center [43, 53] width 8 height 12
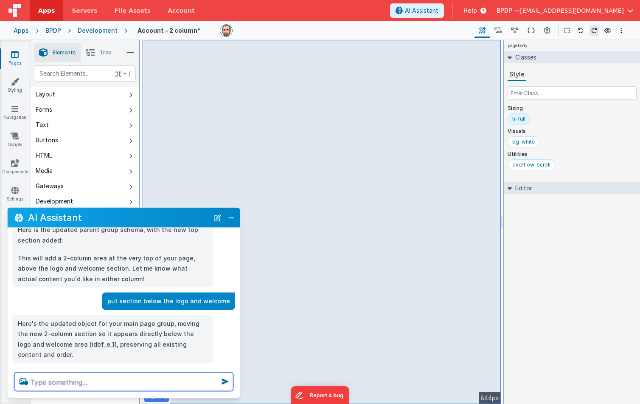
click at [104, 50] on span "Tree" at bounding box center [105, 52] width 11 height 7
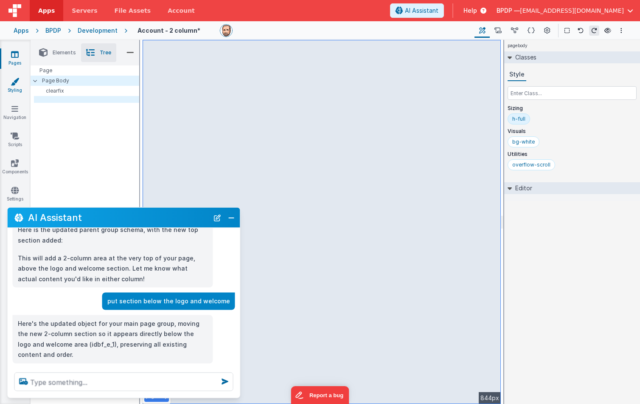
click at [15, 84] on icon at bounding box center [15, 81] width 8 height 8
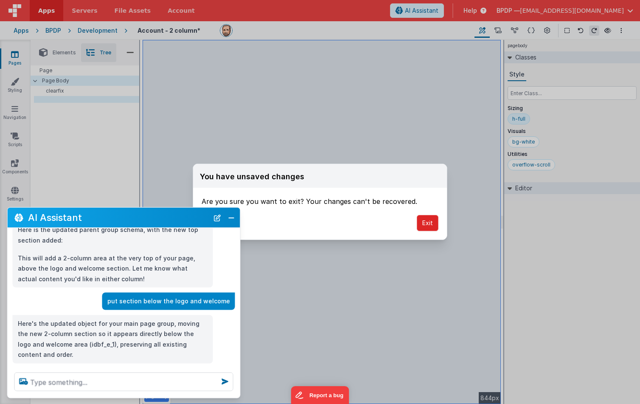
click at [431, 219] on button "Exit" at bounding box center [428, 223] width 22 height 16
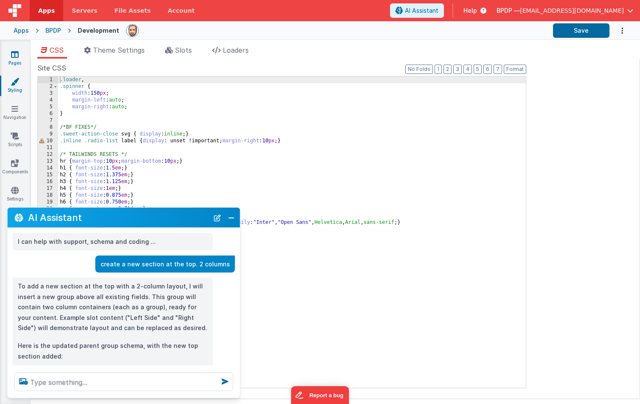
click at [9, 55] on link "Pages" at bounding box center [15, 58] width 31 height 17
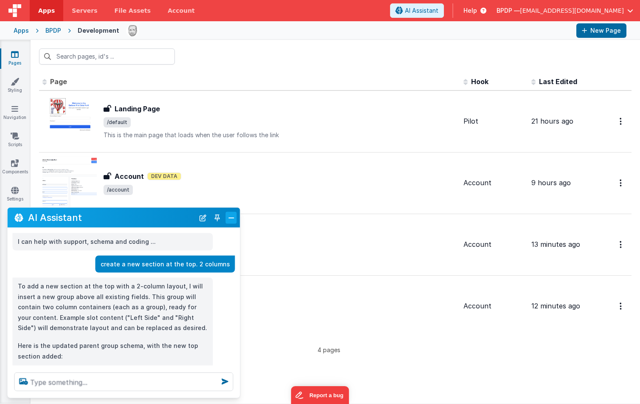
click at [233, 217] on button "Close" at bounding box center [231, 217] width 11 height 12
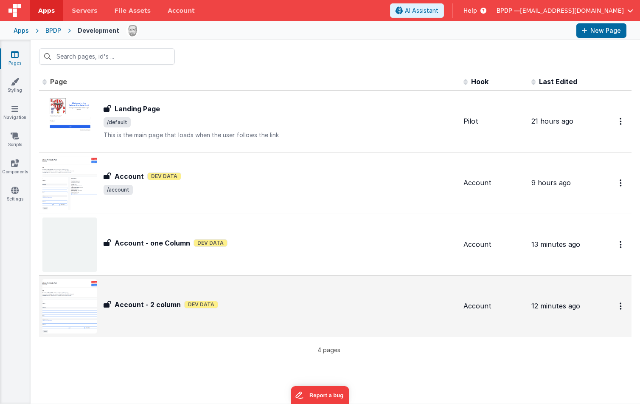
click at [146, 303] on h3 "Account - 2 column" at bounding box center [148, 304] width 66 height 10
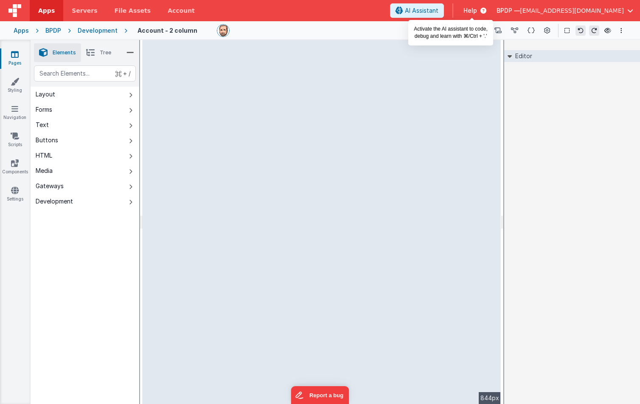
click at [439, 11] on span "AI Assistant" at bounding box center [422, 10] width 34 height 8
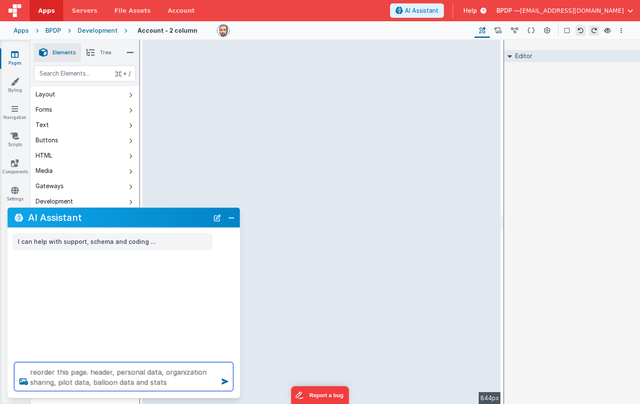
type textarea "reorder this page. header, personal data, organization sharing, pilot data, bal…"
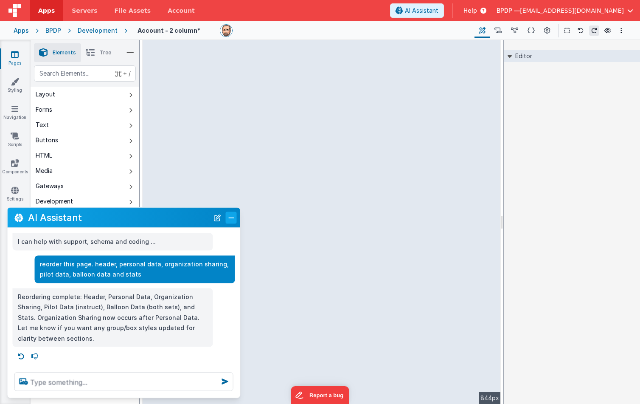
click at [232, 217] on button "Close" at bounding box center [231, 217] width 11 height 12
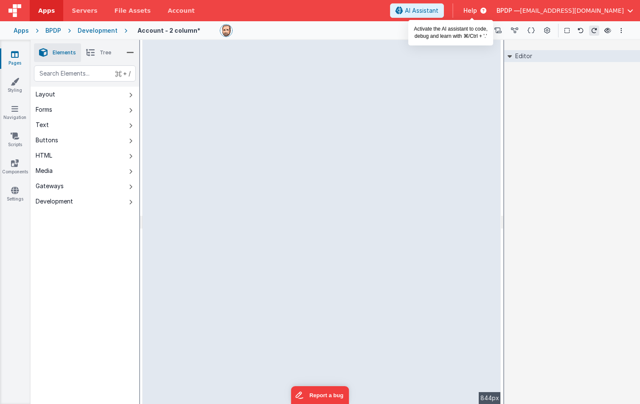
click at [439, 6] on span "AI Assistant" at bounding box center [422, 10] width 34 height 8
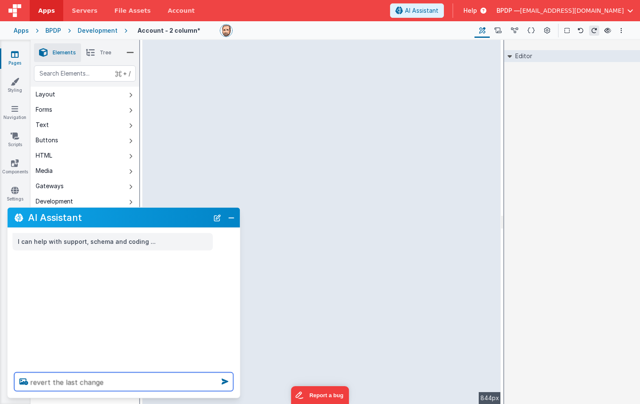
type textarea "revert the last change"
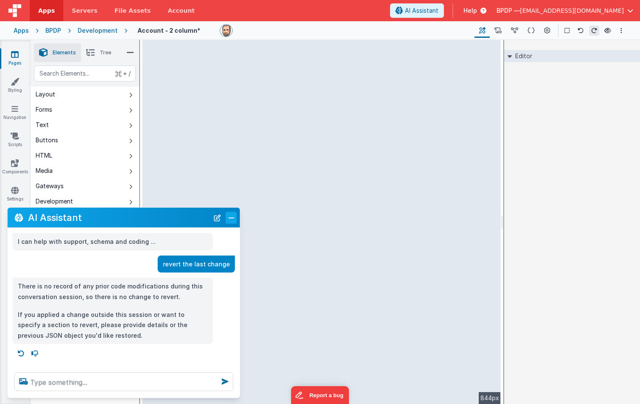
click at [229, 217] on button "Close" at bounding box center [231, 217] width 11 height 12
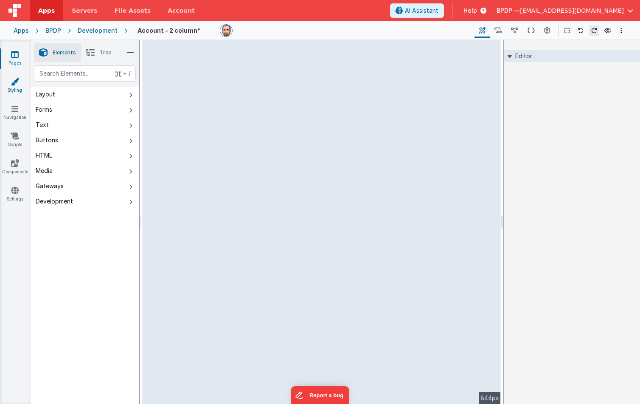
click at [16, 88] on link "Styling" at bounding box center [15, 85] width 31 height 17
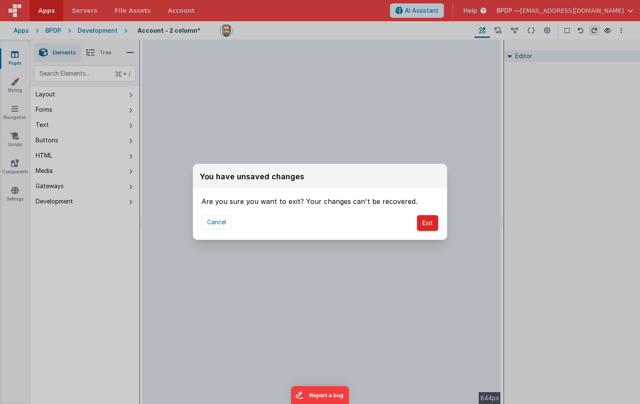
click at [430, 220] on button "Exit" at bounding box center [428, 223] width 22 height 16
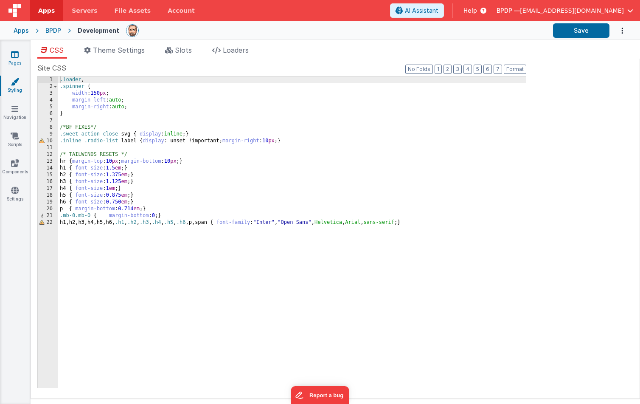
click at [18, 54] on icon at bounding box center [15, 54] width 8 height 8
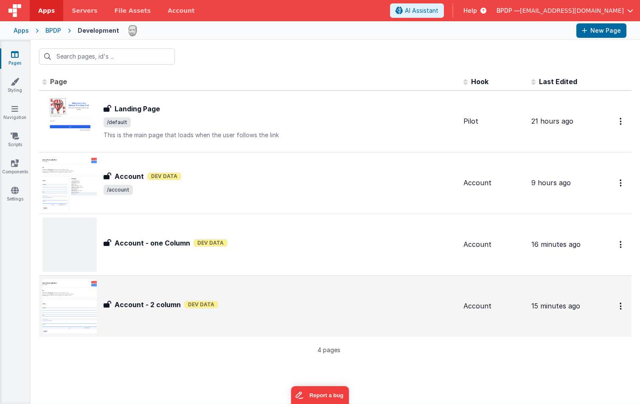
click at [160, 302] on h3 "Account - 2 column" at bounding box center [148, 304] width 66 height 10
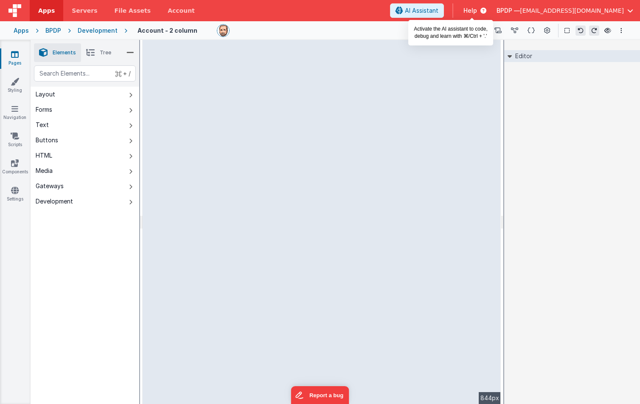
click at [439, 11] on span "AI Assistant" at bounding box center [422, 10] width 34 height 8
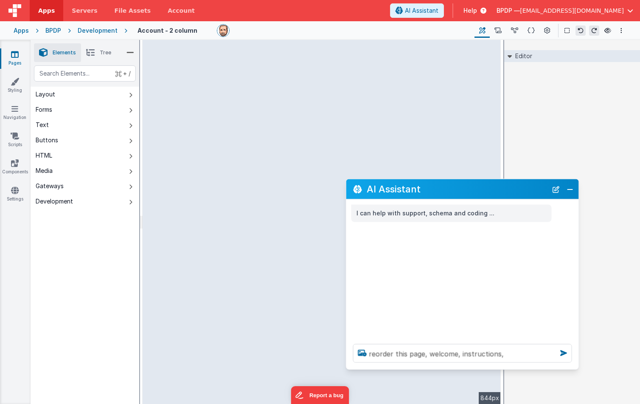
drag, startPoint x: 106, startPoint y: 214, endPoint x: 445, endPoint y: 185, distance: 340.1
click at [445, 185] on h2 "AI Assistant" at bounding box center [457, 189] width 181 height 10
click at [509, 355] on textarea "reorder this page, welcome, instructions," at bounding box center [462, 353] width 219 height 19
click at [368, 355] on icon at bounding box center [362, 353] width 15 height 14
click at [0, 0] on input "file" at bounding box center [0, 0] width 0 height 0
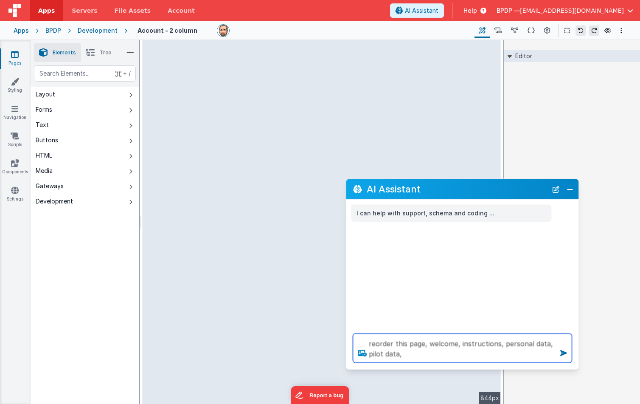
drag, startPoint x: 406, startPoint y: 355, endPoint x: 367, endPoint y: 355, distance: 38.6
click at [367, 355] on div "reorder this page, welcome, instructions, personal data, pilot data," at bounding box center [462, 348] width 233 height 42
type textarea "reorder this page, welcome, instructions, personal data, Organization sharing, …"
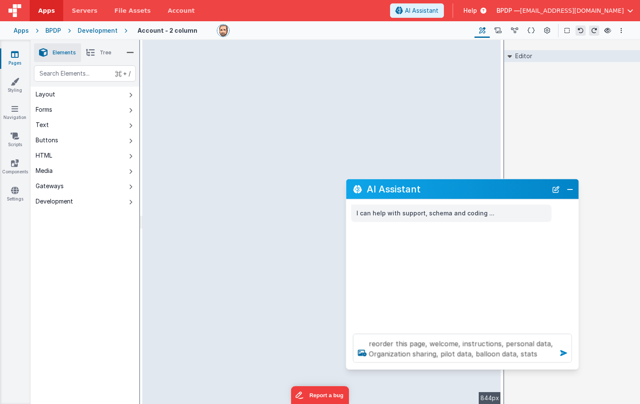
click at [536, 351] on icon at bounding box center [564, 353] width 14 height 14
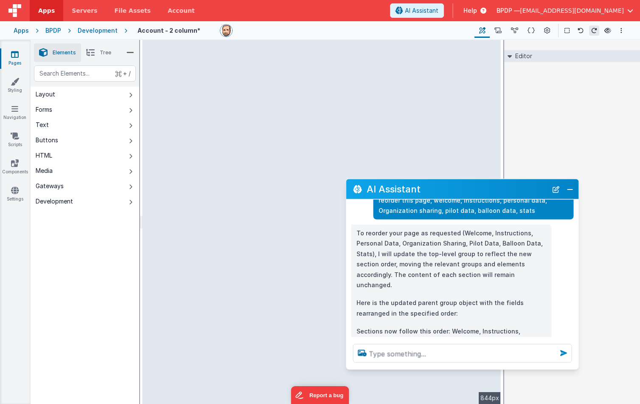
scroll to position [51, 0]
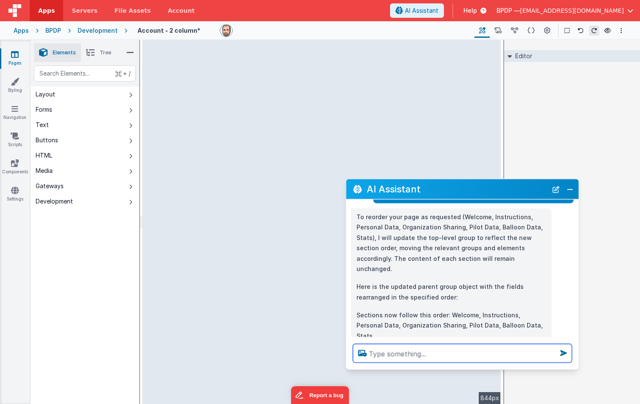
click at [382, 351] on textarea at bounding box center [462, 353] width 219 height 19
type textarea "you lost the pilot data"
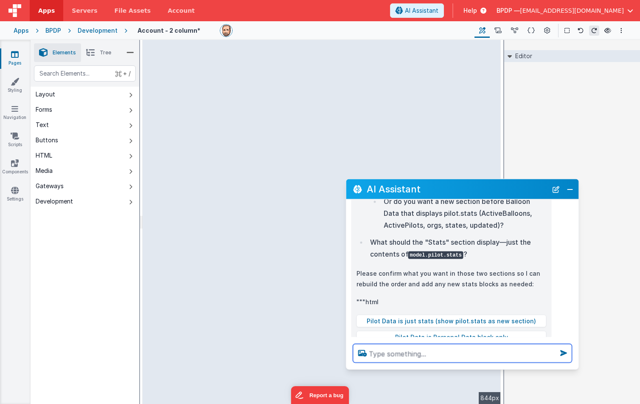
scroll to position [465, 0]
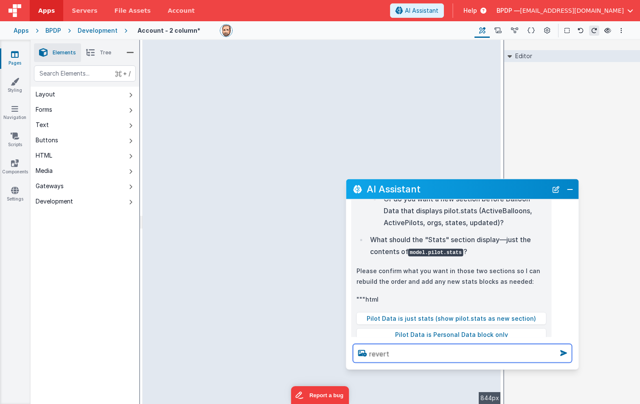
type textarea "revert"
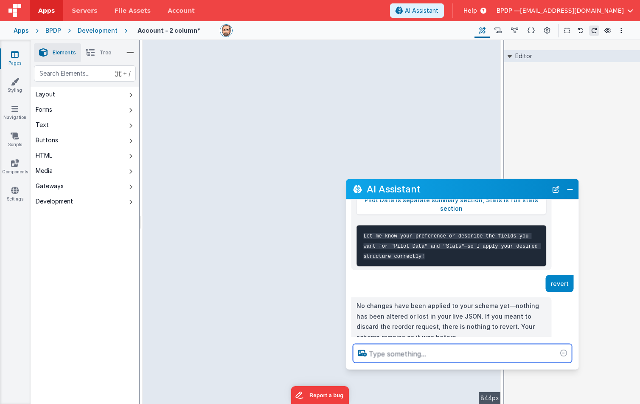
scroll to position [631, 0]
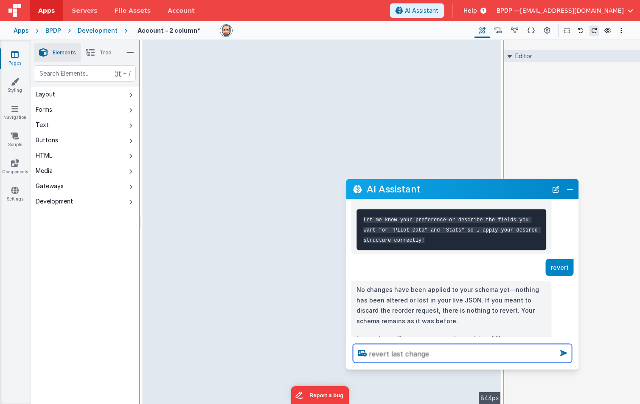
type textarea "revert last change"
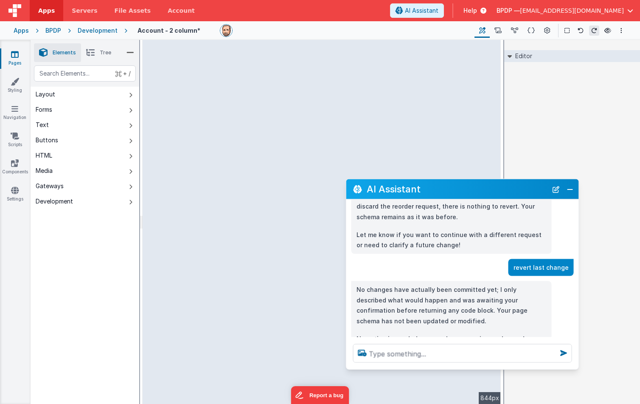
scroll to position [752, 0]
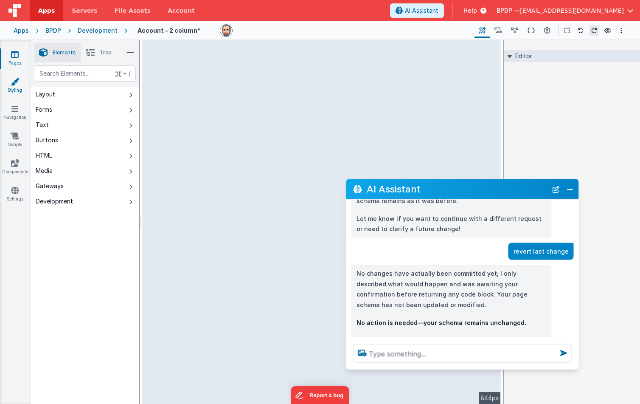
click at [10, 79] on link "Styling" at bounding box center [15, 85] width 31 height 17
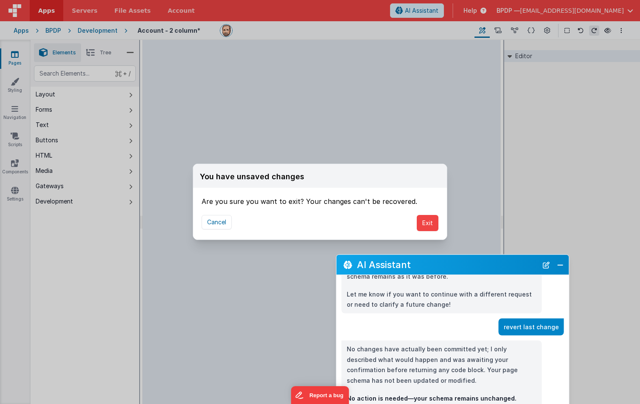
drag, startPoint x: 488, startPoint y: 189, endPoint x: 478, endPoint y: 266, distance: 77.5
click at [478, 266] on h2 "AI Assistant" at bounding box center [447, 264] width 181 height 10
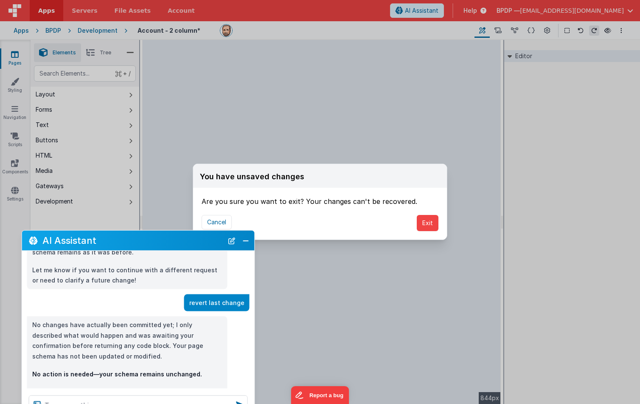
drag, startPoint x: 400, startPoint y: 222, endPoint x: 108, endPoint y: 239, distance: 292.2
click at [108, 239] on h2 "AI Assistant" at bounding box center [132, 240] width 181 height 10
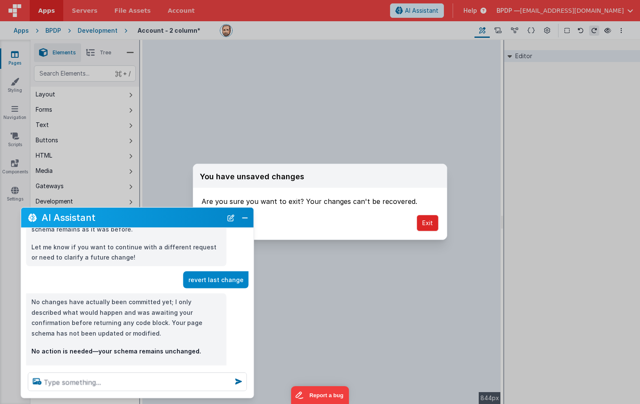
click at [428, 220] on button "Exit" at bounding box center [428, 223] width 22 height 16
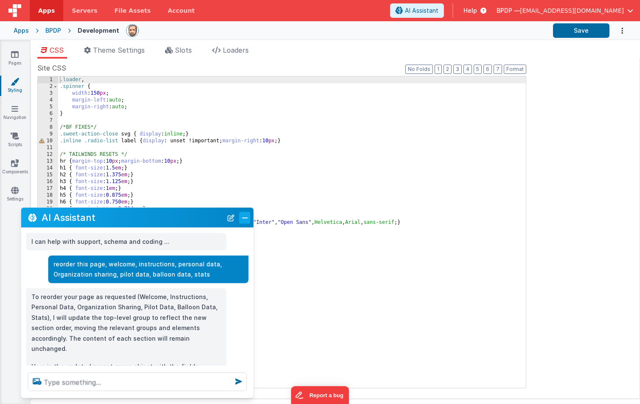
click at [247, 215] on button "Close" at bounding box center [244, 217] width 11 height 12
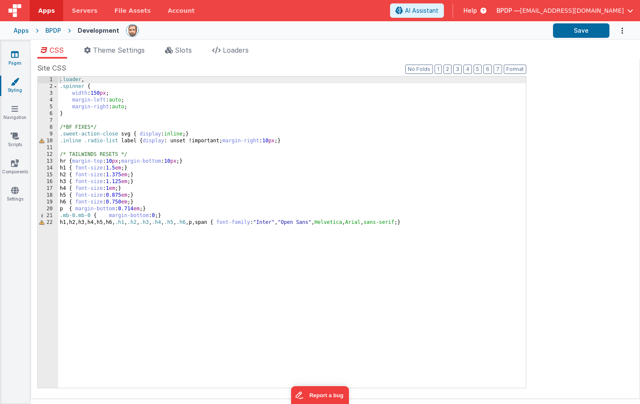
click at [11, 54] on icon at bounding box center [15, 54] width 8 height 8
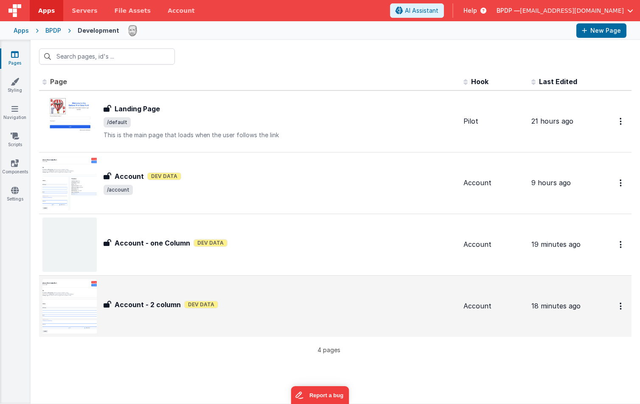
click at [118, 303] on h3 "Account - 2 column" at bounding box center [148, 304] width 66 height 10
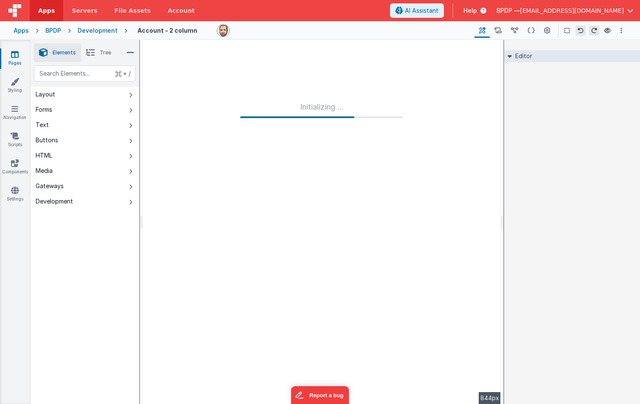
click at [106, 50] on span "Tree" at bounding box center [105, 52] width 11 height 7
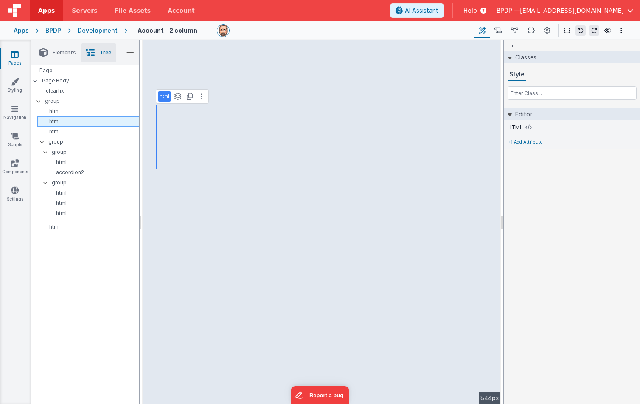
click at [56, 122] on p "html" at bounding box center [90, 121] width 98 height 7
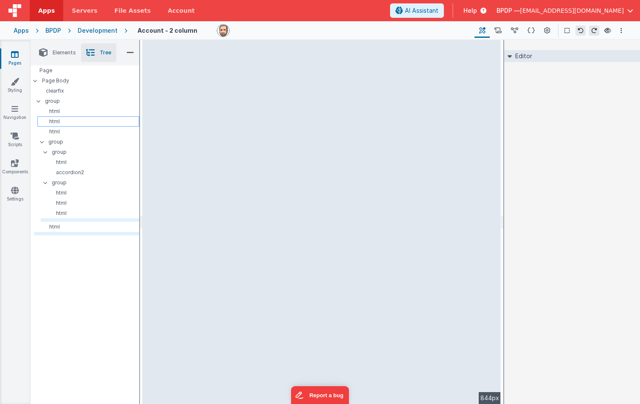
click at [56, 122] on p "html" at bounding box center [90, 121] width 98 height 7
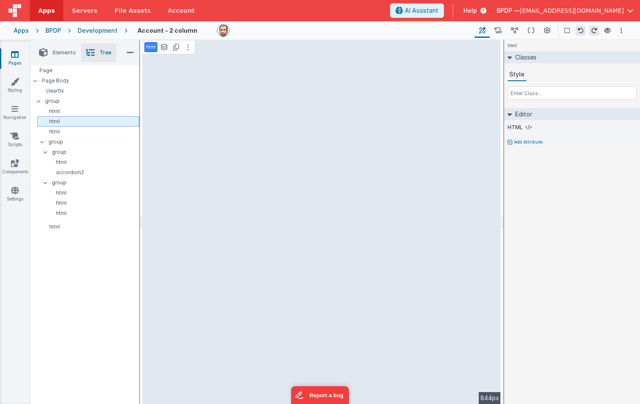
click at [56, 122] on p "html" at bounding box center [90, 121] width 98 height 7
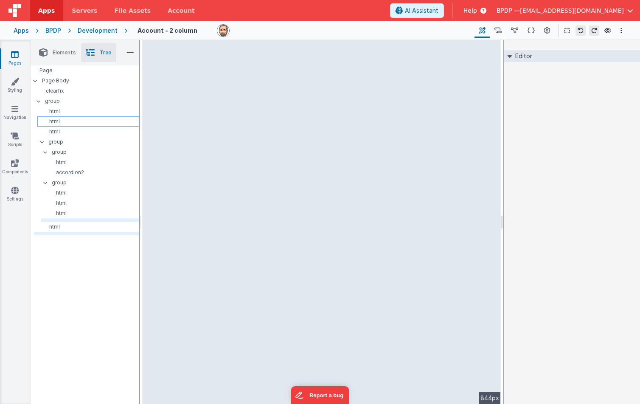
click at [56, 122] on p "html" at bounding box center [90, 121] width 98 height 7
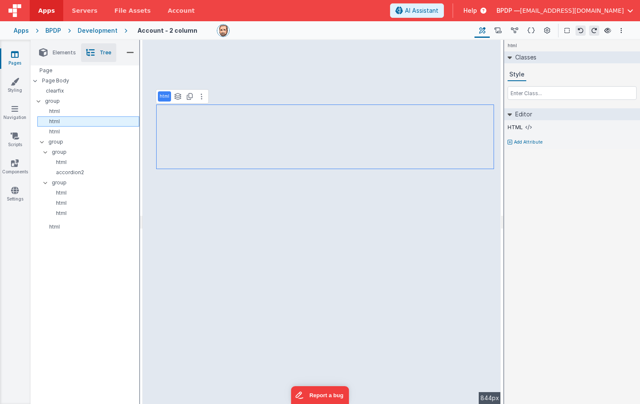
click at [56, 122] on p "html" at bounding box center [90, 121] width 98 height 7
click at [201, 96] on icon at bounding box center [202, 96] width 2 height 7
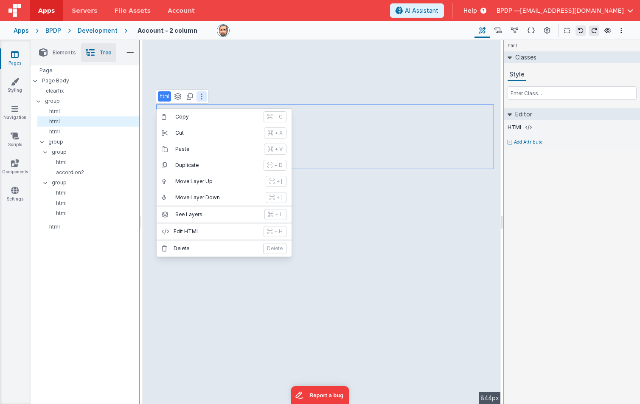
click at [477, 9] on span "Help" at bounding box center [471, 10] width 14 height 8
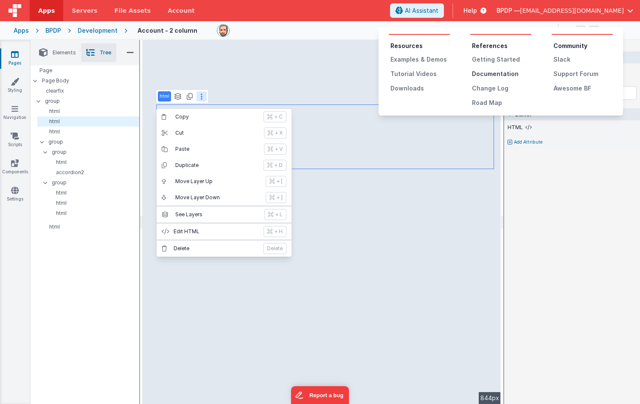
click at [501, 70] on div "Documentation" at bounding box center [501, 74] width 59 height 8
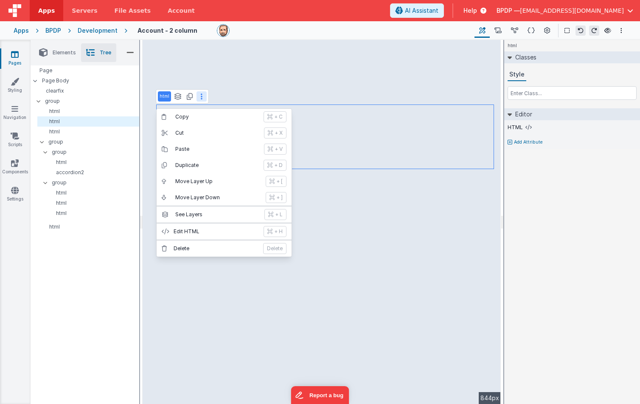
click at [477, 12] on span "Help" at bounding box center [471, 10] width 14 height 8
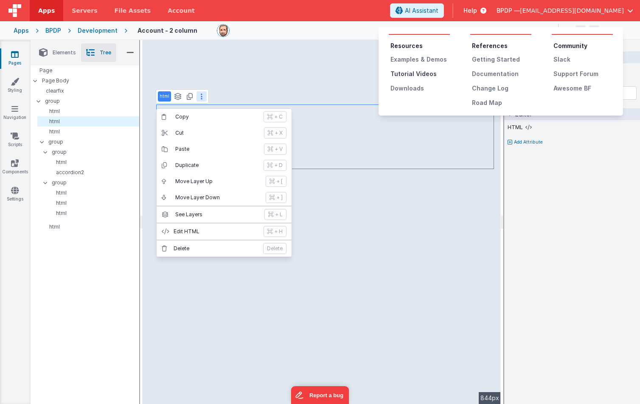
click at [419, 74] on div "Tutorial Videos" at bounding box center [420, 74] width 59 height 8
